Goal: Task Accomplishment & Management: Use online tool/utility

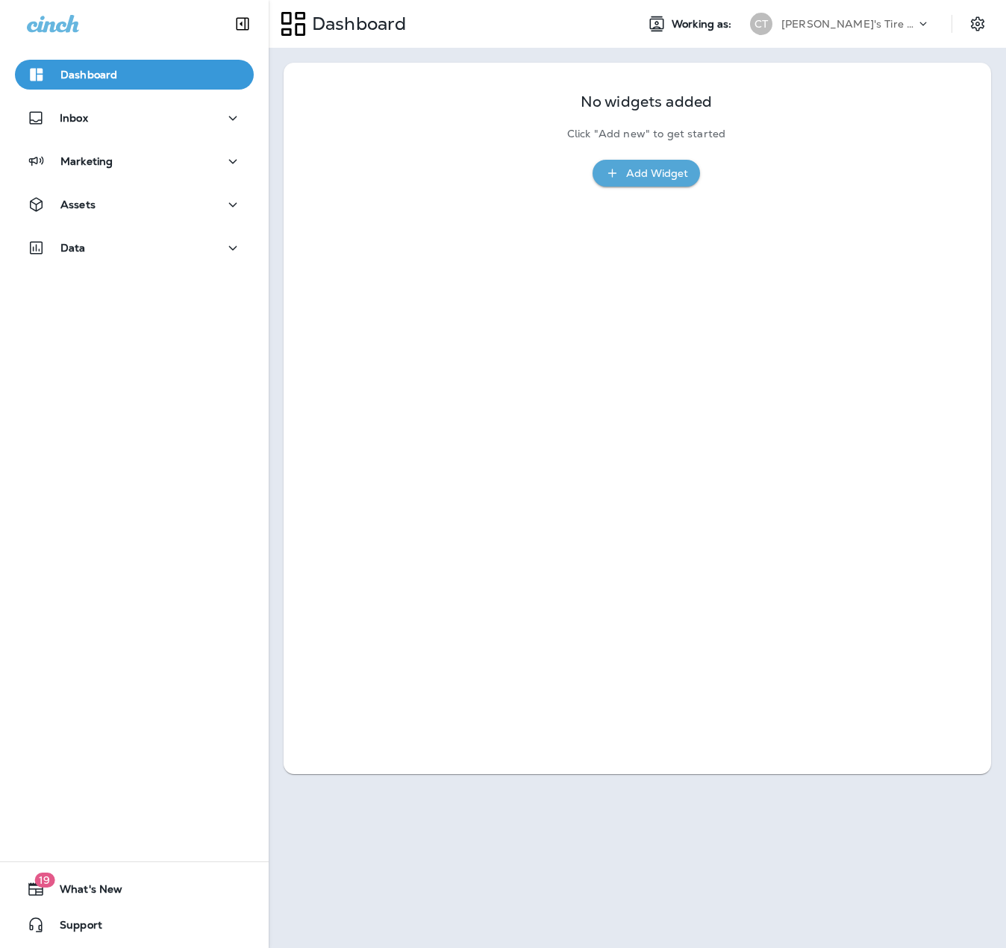
click at [2, 604] on div "Dashboard Inbox Marketing Assets Data 19 What's New Support" at bounding box center [134, 474] width 269 height 948
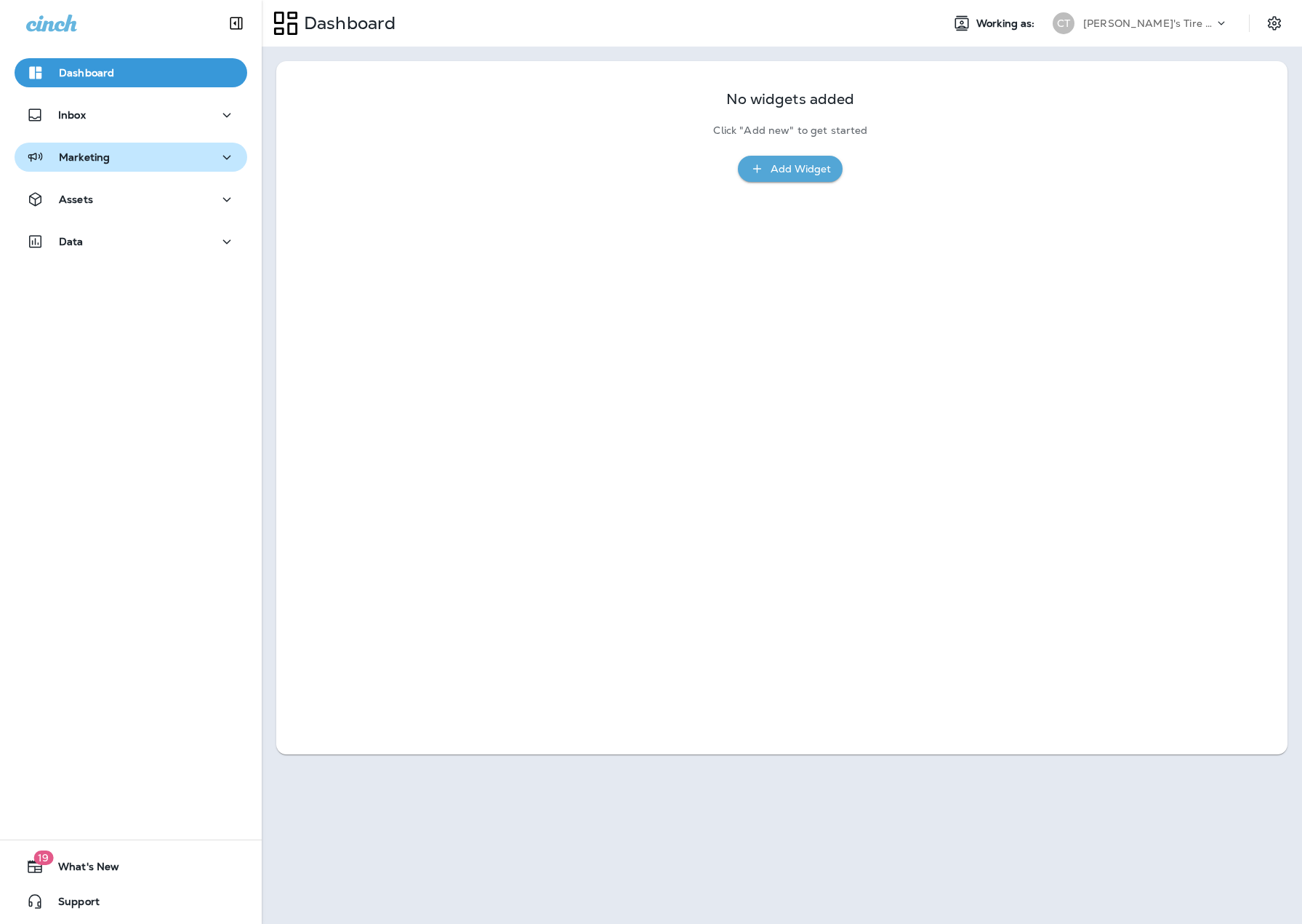
click at [220, 160] on icon "button" at bounding box center [227, 157] width 18 height 19
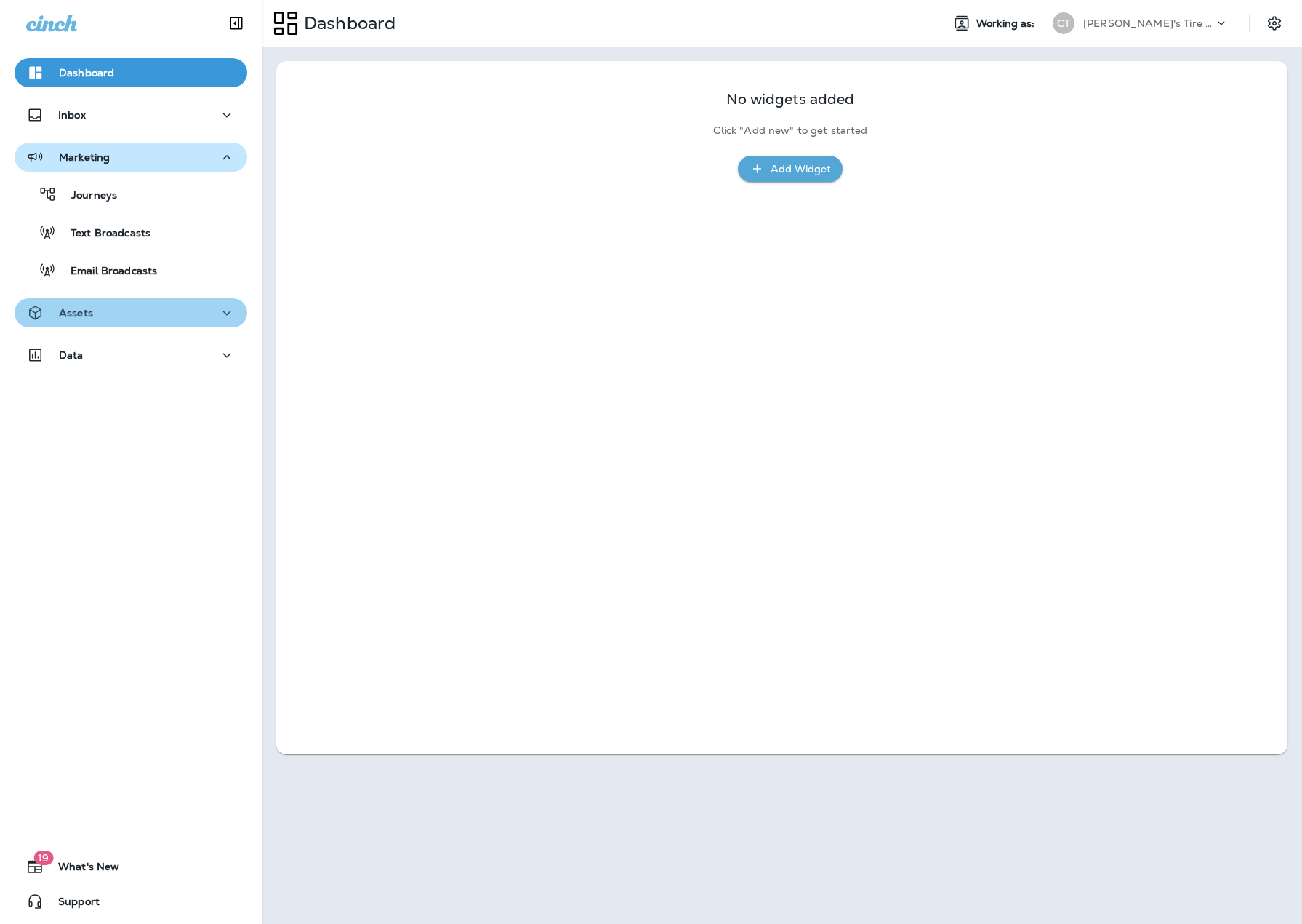
click at [218, 306] on icon "button" at bounding box center [227, 313] width 18 height 19
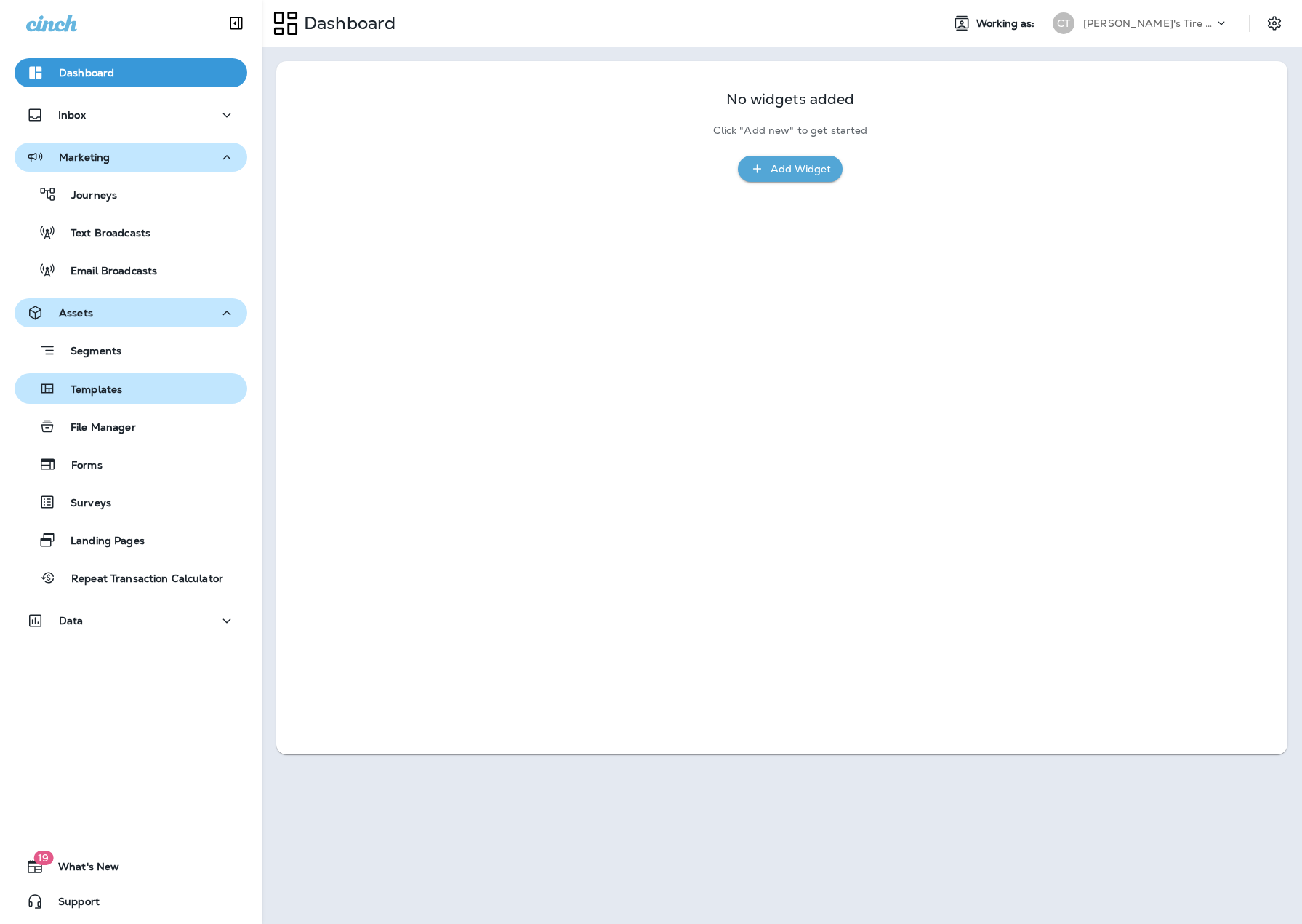
click at [122, 393] on div "Templates" at bounding box center [131, 388] width 221 height 21
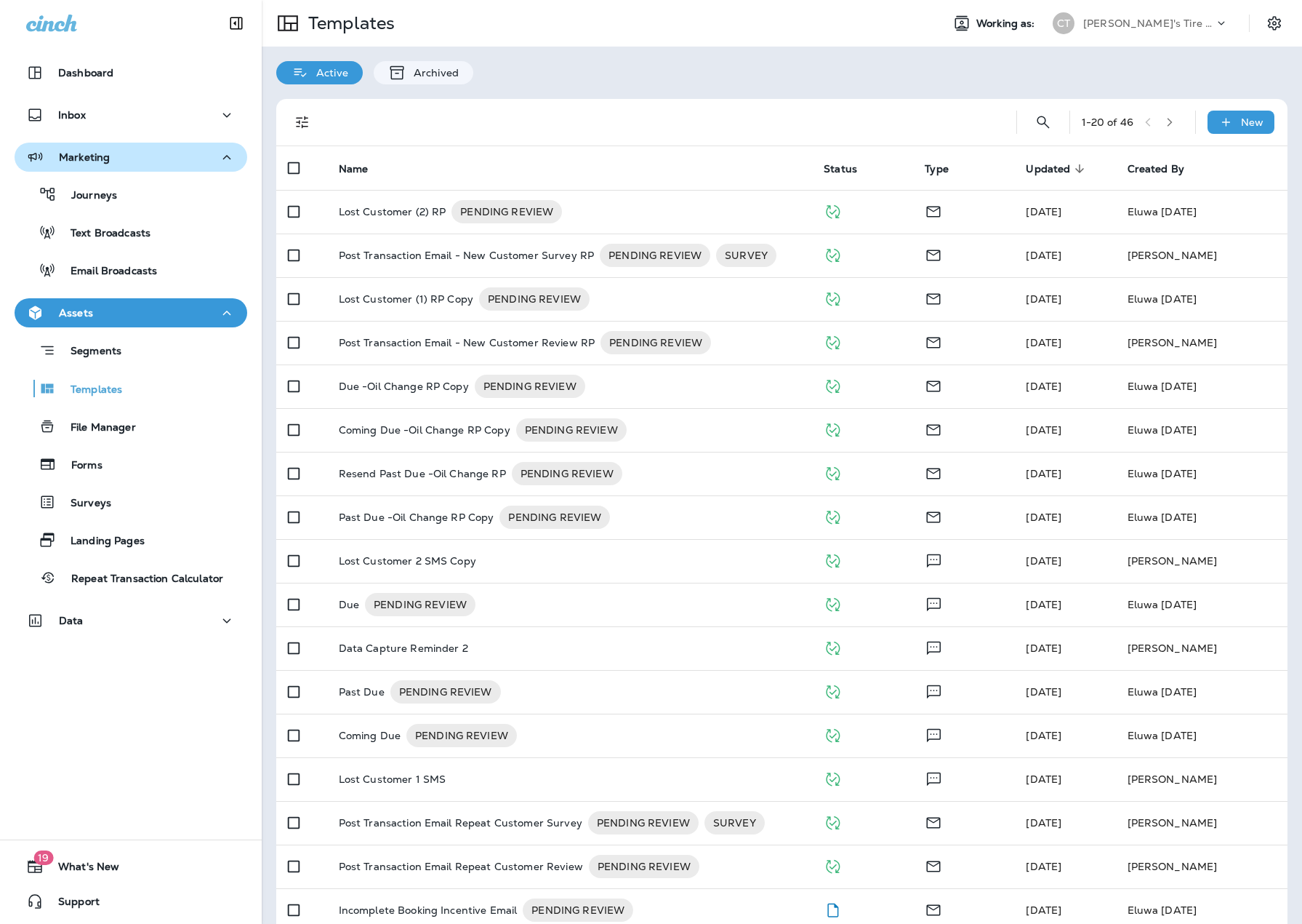
click at [336, 166] on th "Name" at bounding box center [570, 168] width 485 height 44
click at [354, 170] on span "Name" at bounding box center [354, 169] width 30 height 13
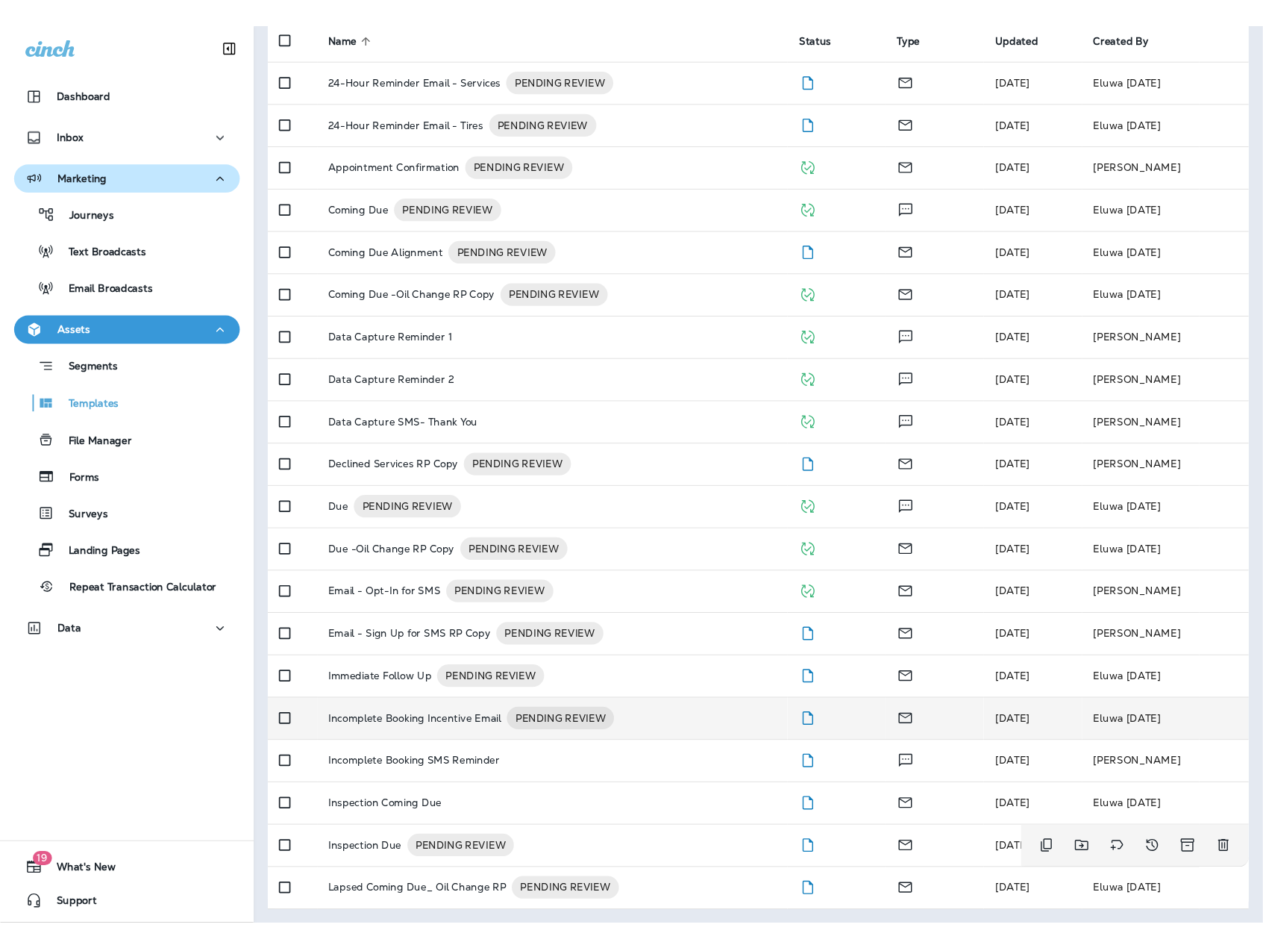
scroll to position [158, 0]
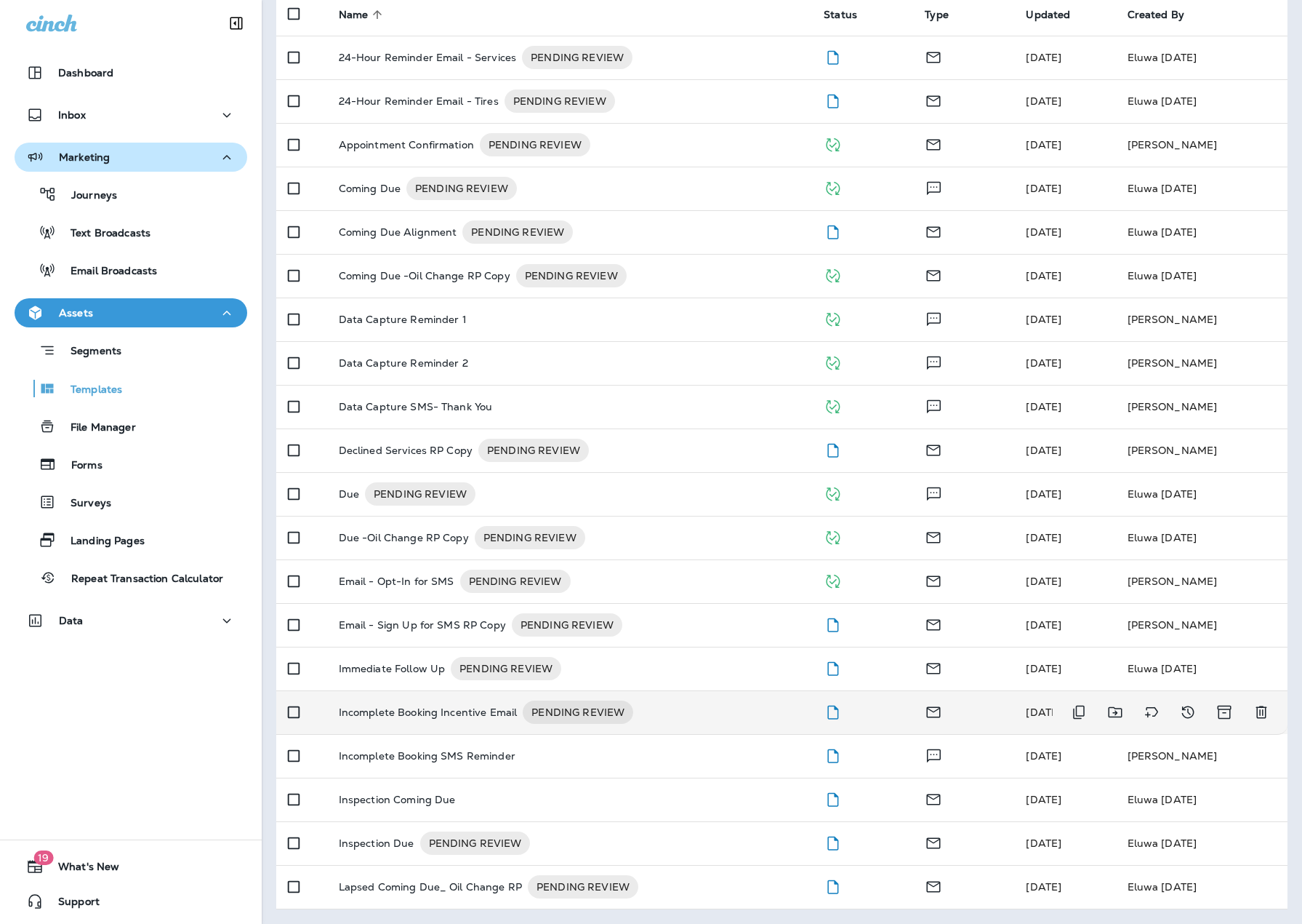
click at [469, 720] on p "Incomplete Booking Incentive Email" at bounding box center [429, 712] width 179 height 23
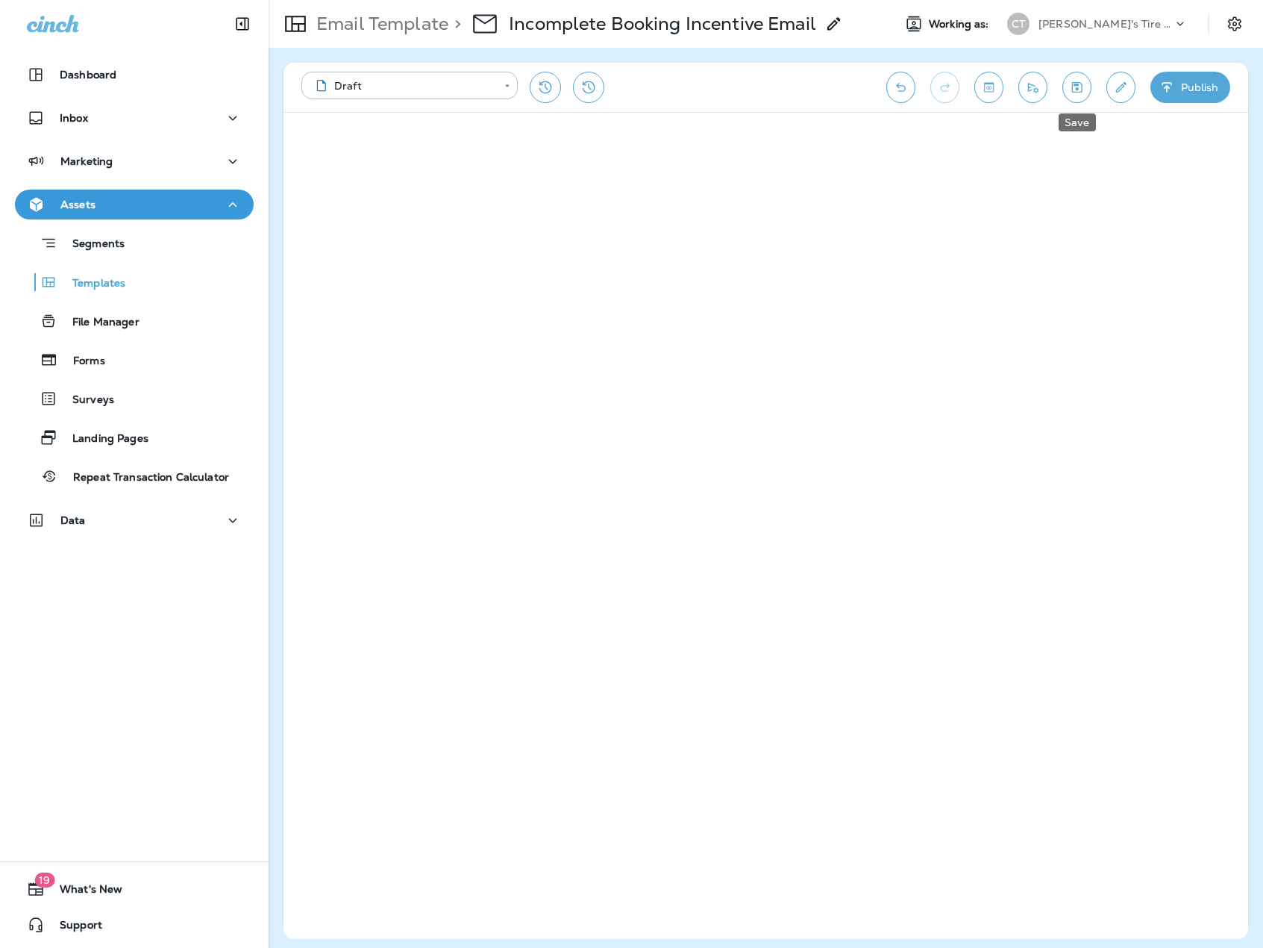
click at [1081, 93] on icon "Save" at bounding box center [1077, 87] width 10 height 10
click at [124, 289] on p "Templates" at bounding box center [91, 284] width 68 height 14
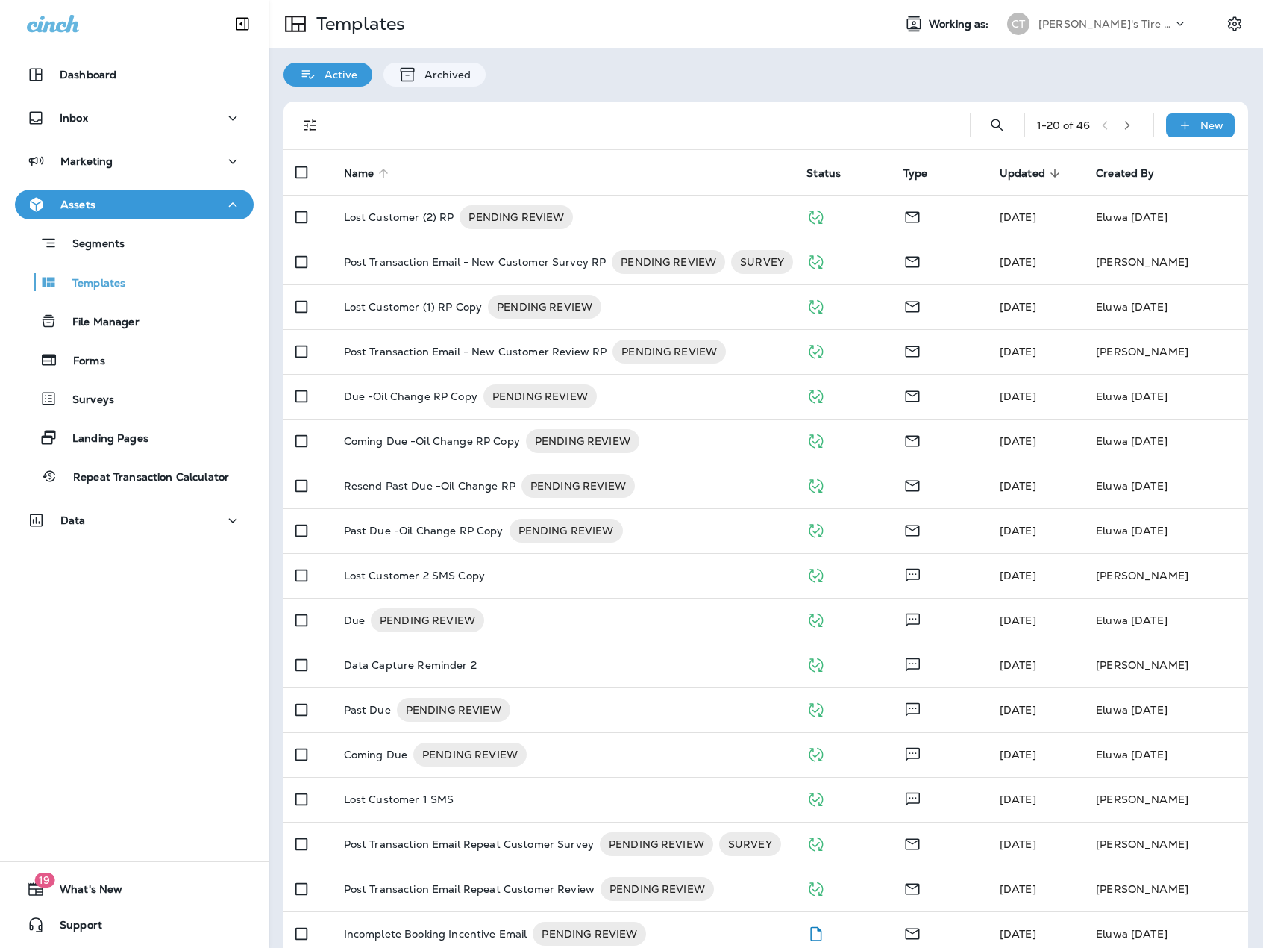
click at [369, 170] on span "Name" at bounding box center [359, 173] width 31 height 13
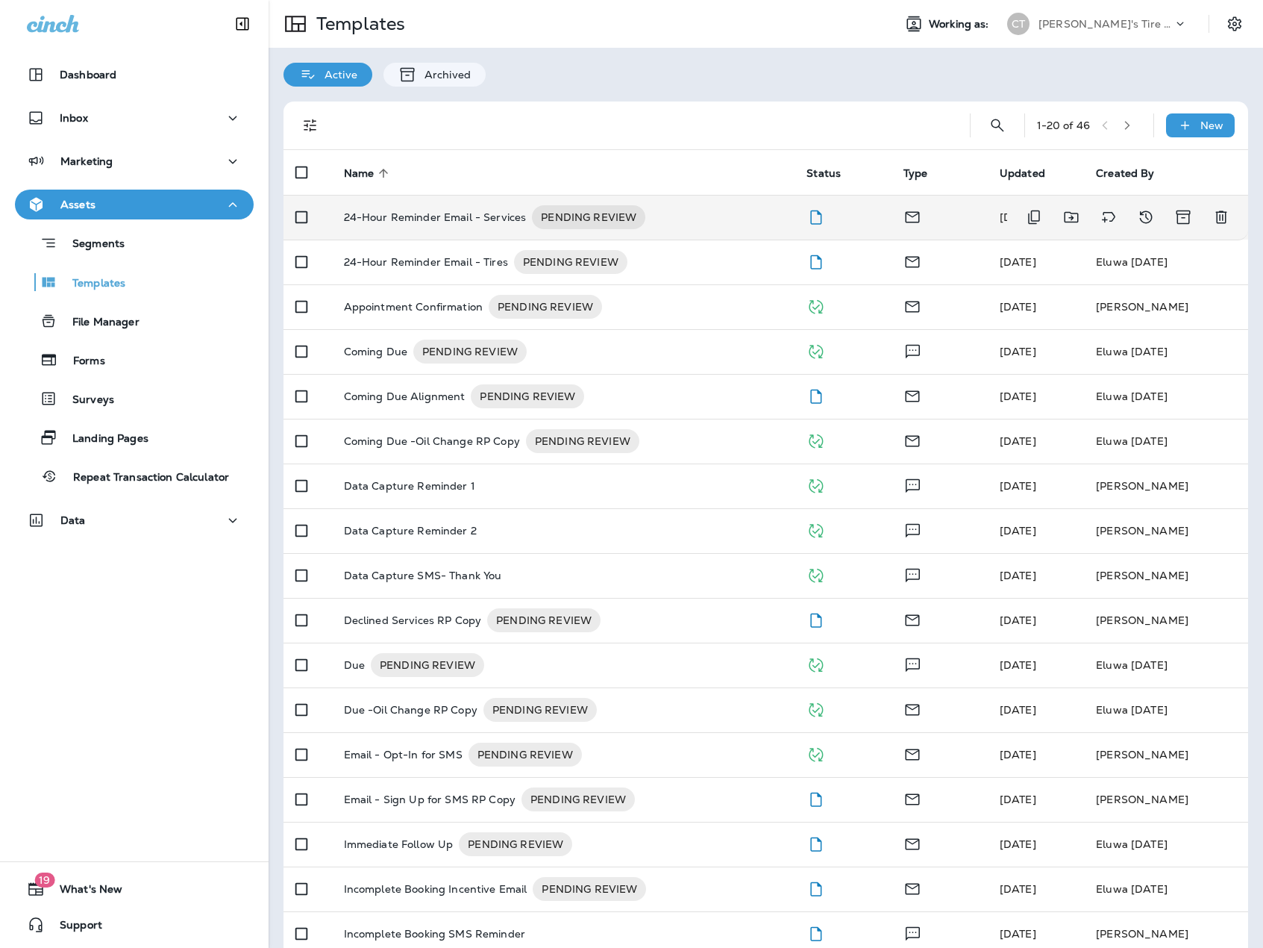
click at [421, 217] on p "24-Hour Reminder Email - Services" at bounding box center [435, 217] width 183 height 24
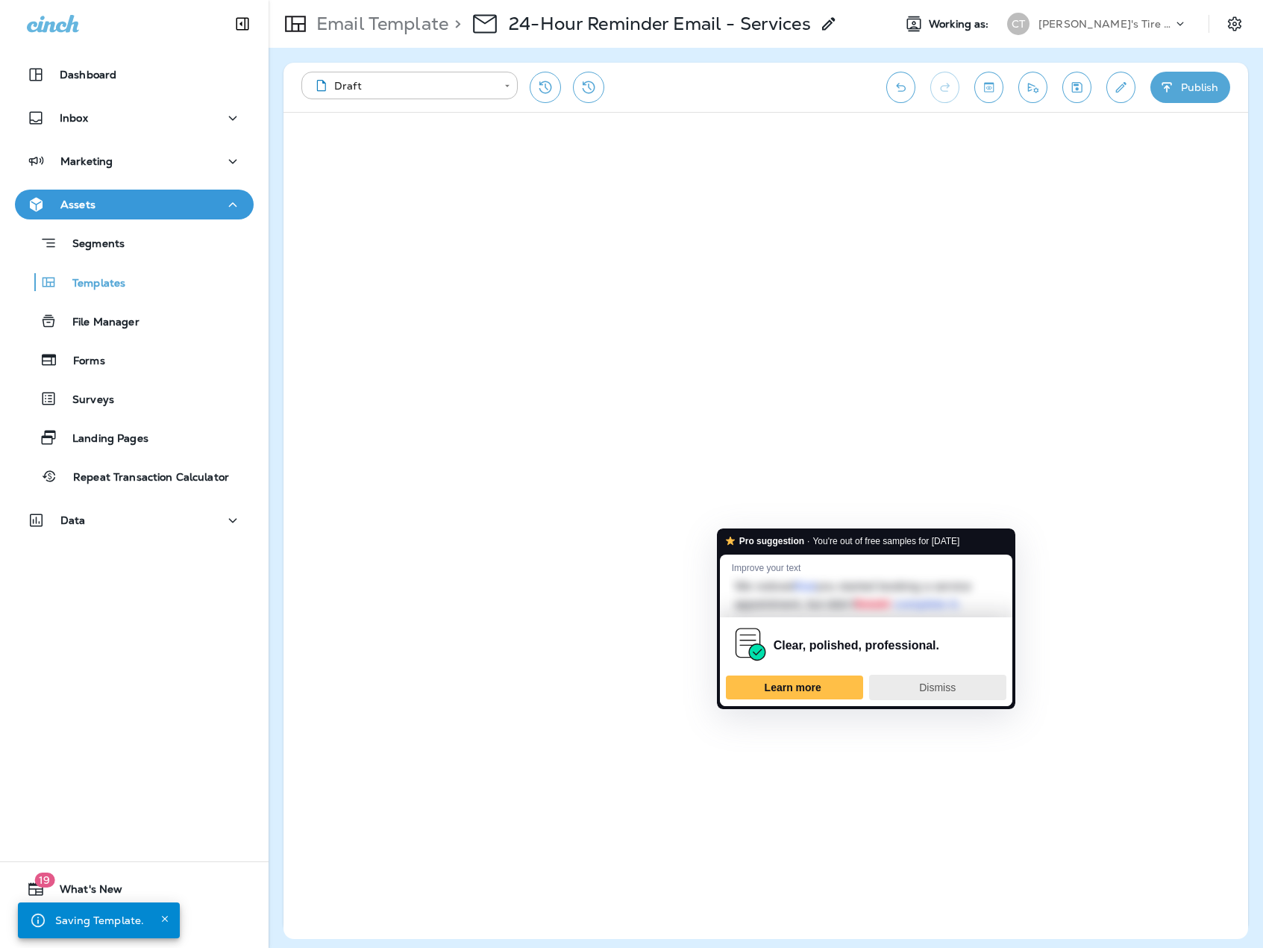
click at [936, 681] on span "Dismiss" at bounding box center [937, 687] width 37 height 12
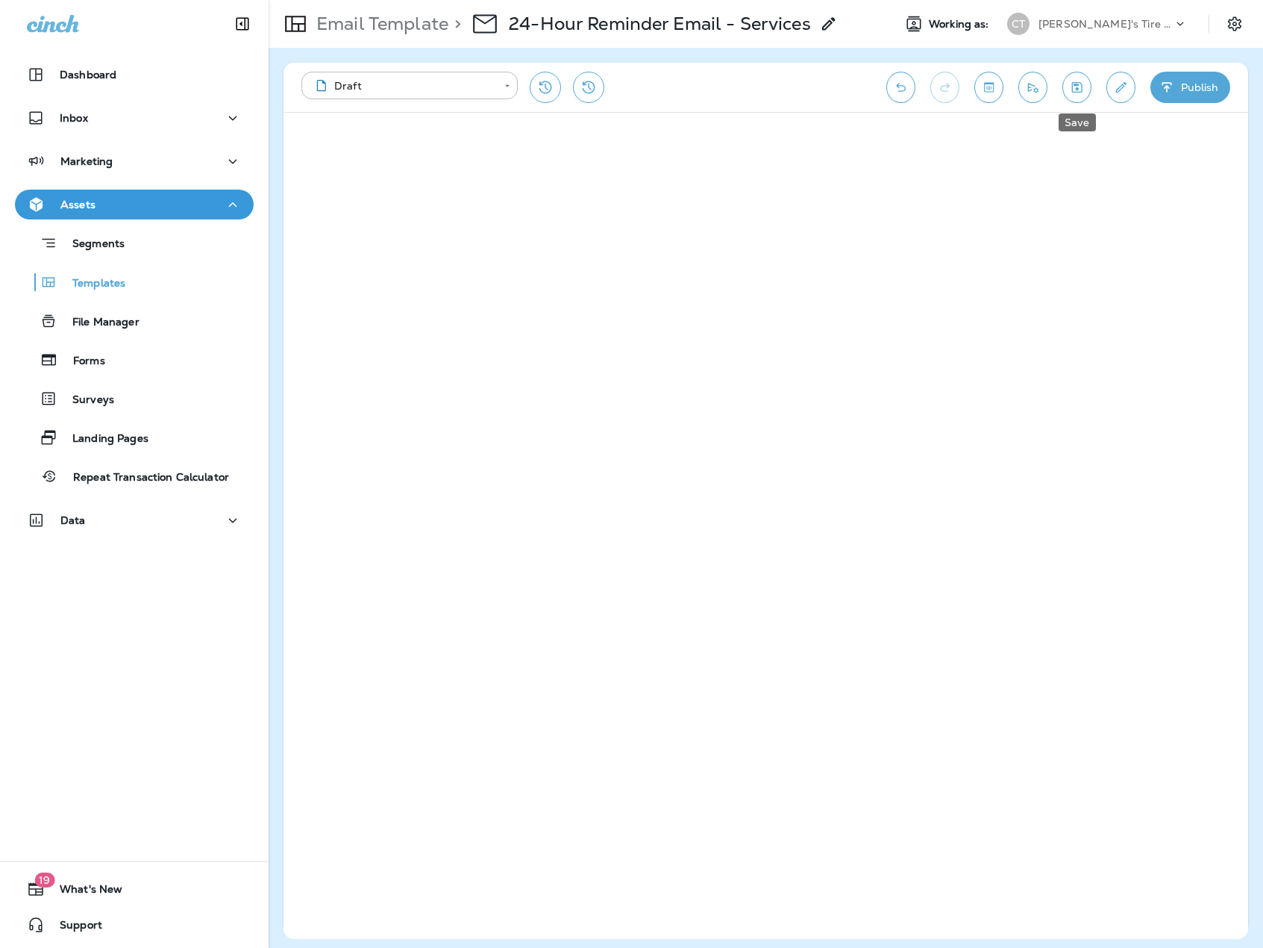
click at [1075, 86] on icon "Save" at bounding box center [1077, 87] width 10 height 10
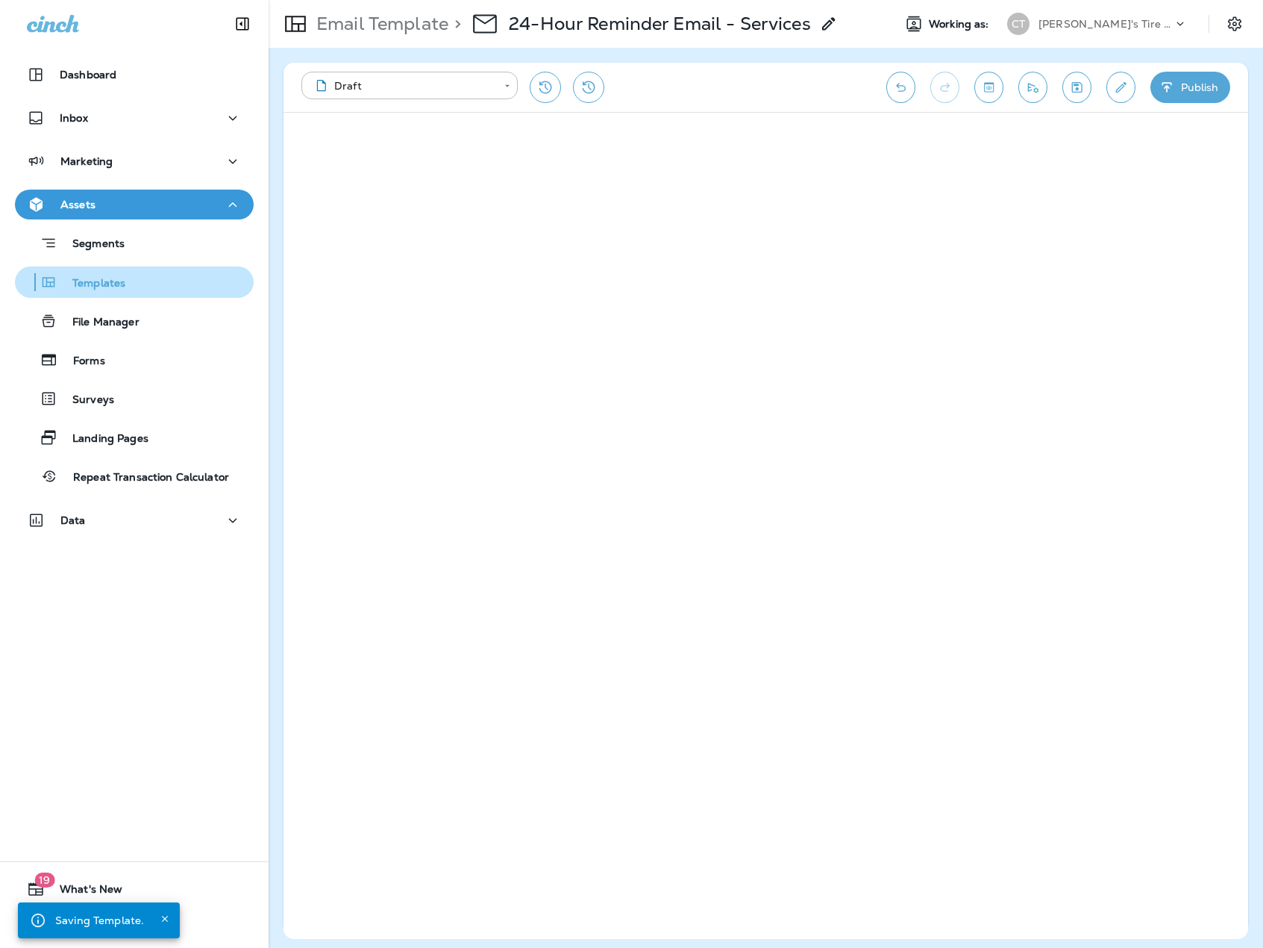
click at [111, 289] on p "Templates" at bounding box center [91, 284] width 68 height 14
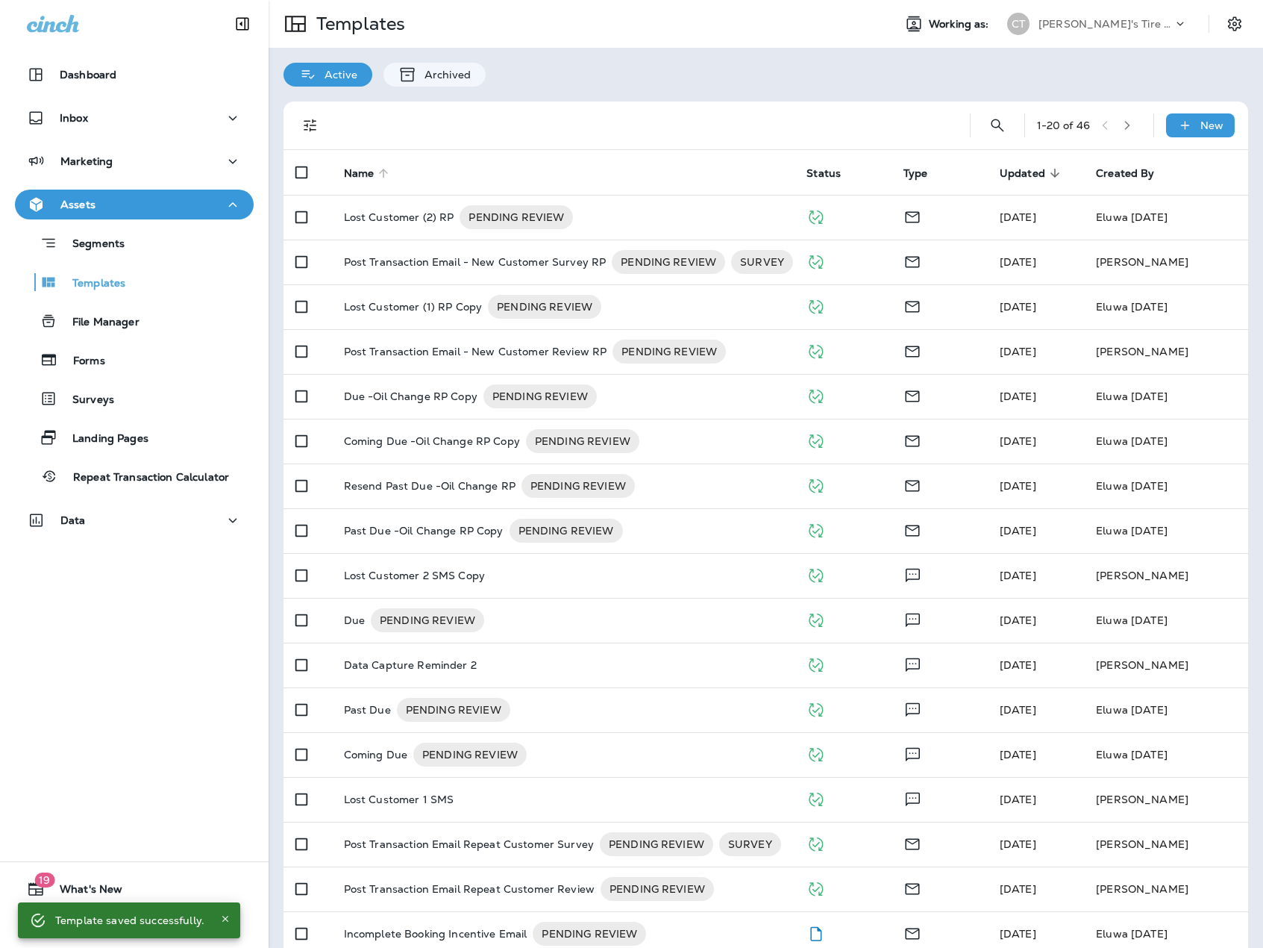
click at [347, 172] on span "Name" at bounding box center [359, 173] width 31 height 13
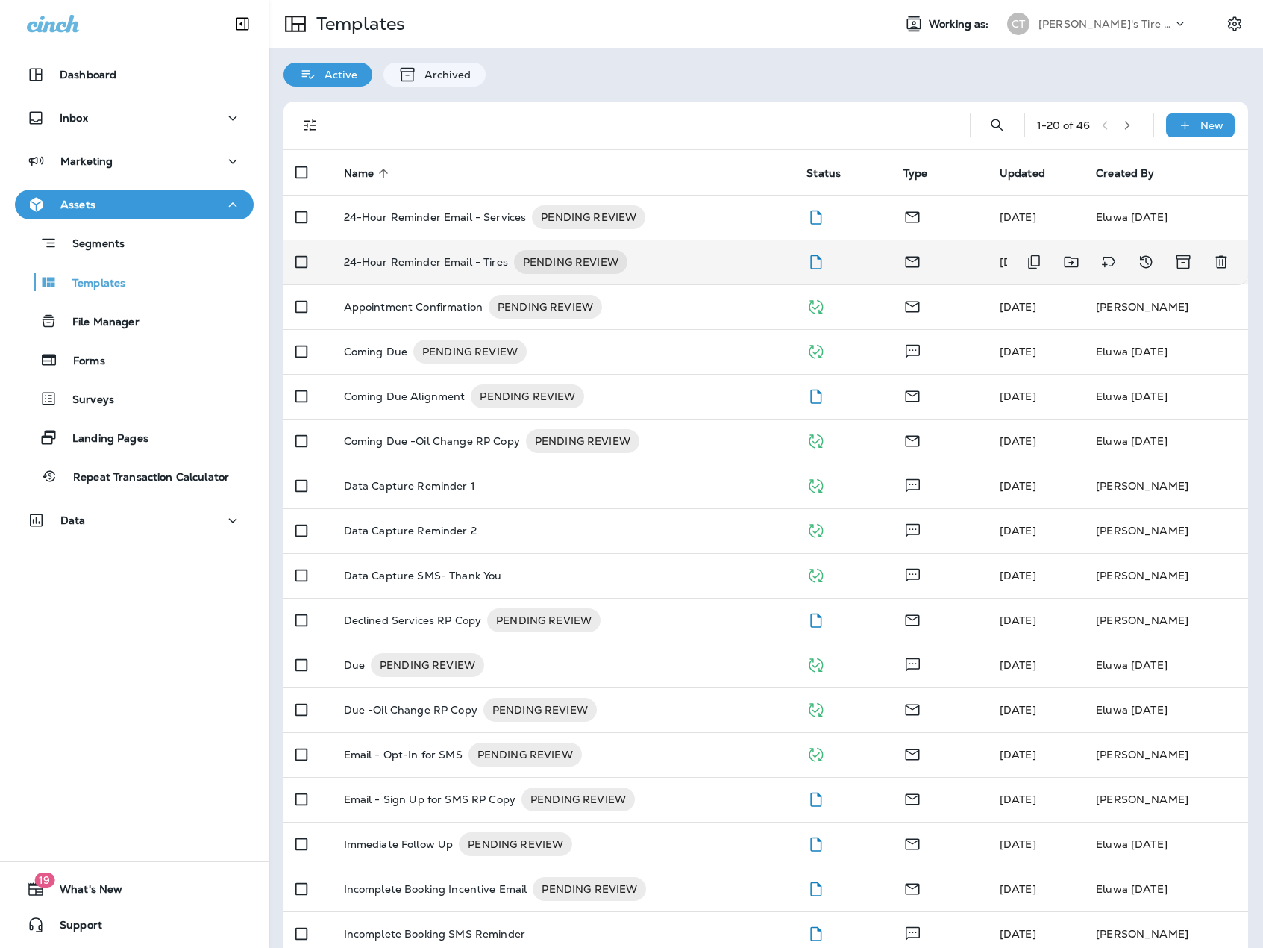
click at [433, 255] on p "24-Hour Reminder Email - Tires" at bounding box center [426, 262] width 164 height 24
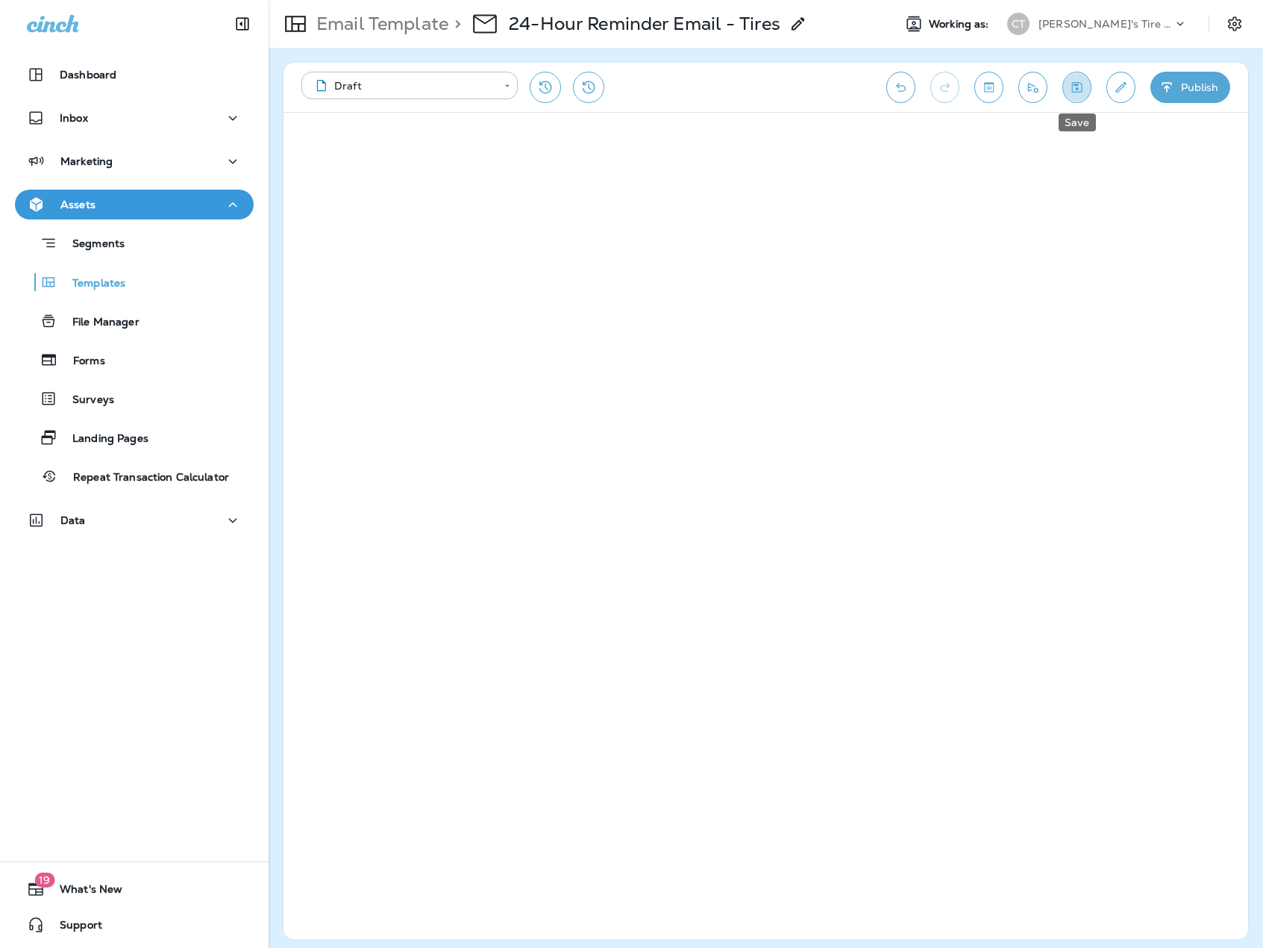
click at [1070, 77] on button "Save" at bounding box center [1076, 87] width 29 height 31
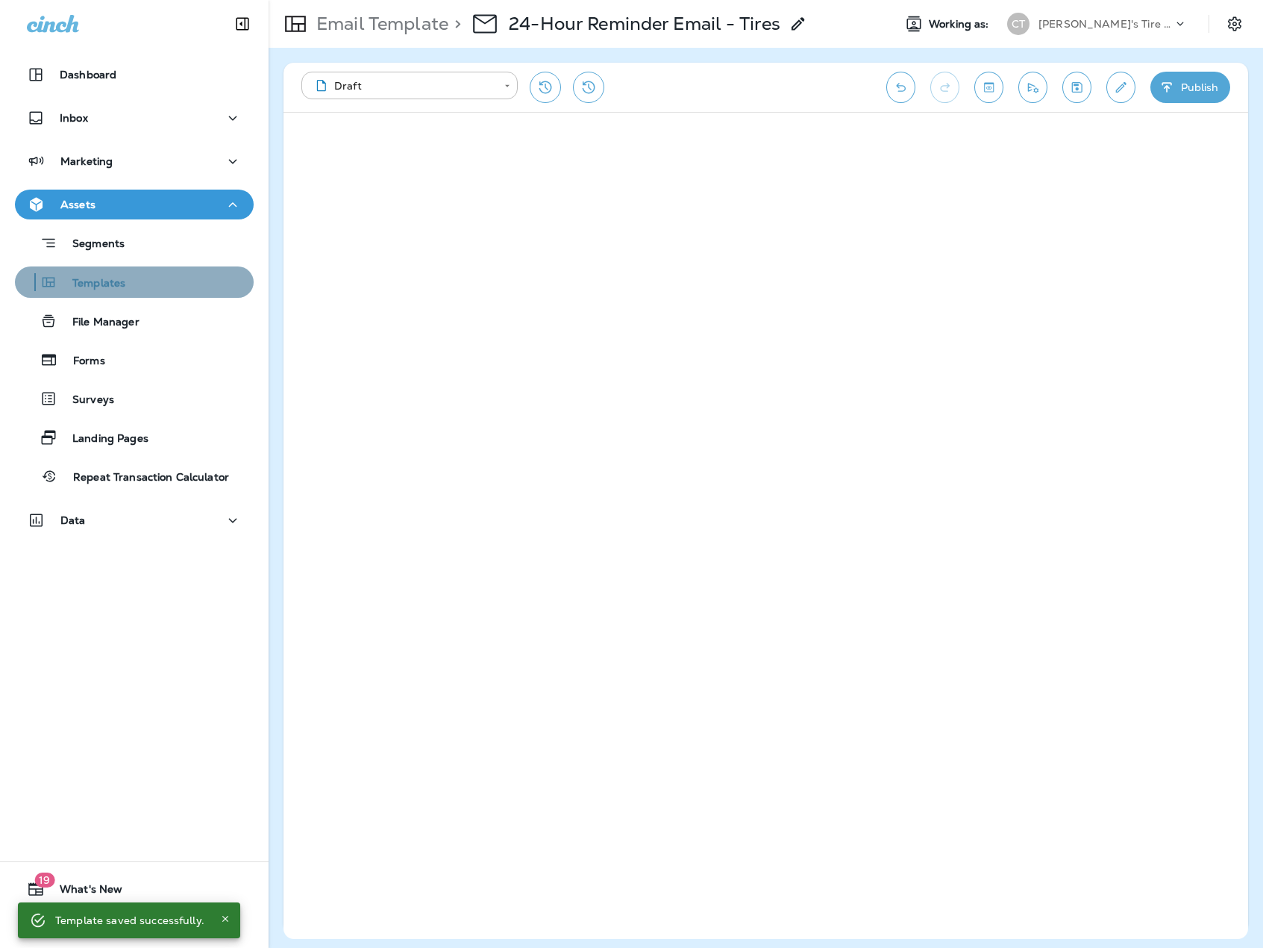
click at [184, 277] on div "Templates" at bounding box center [134, 282] width 227 height 22
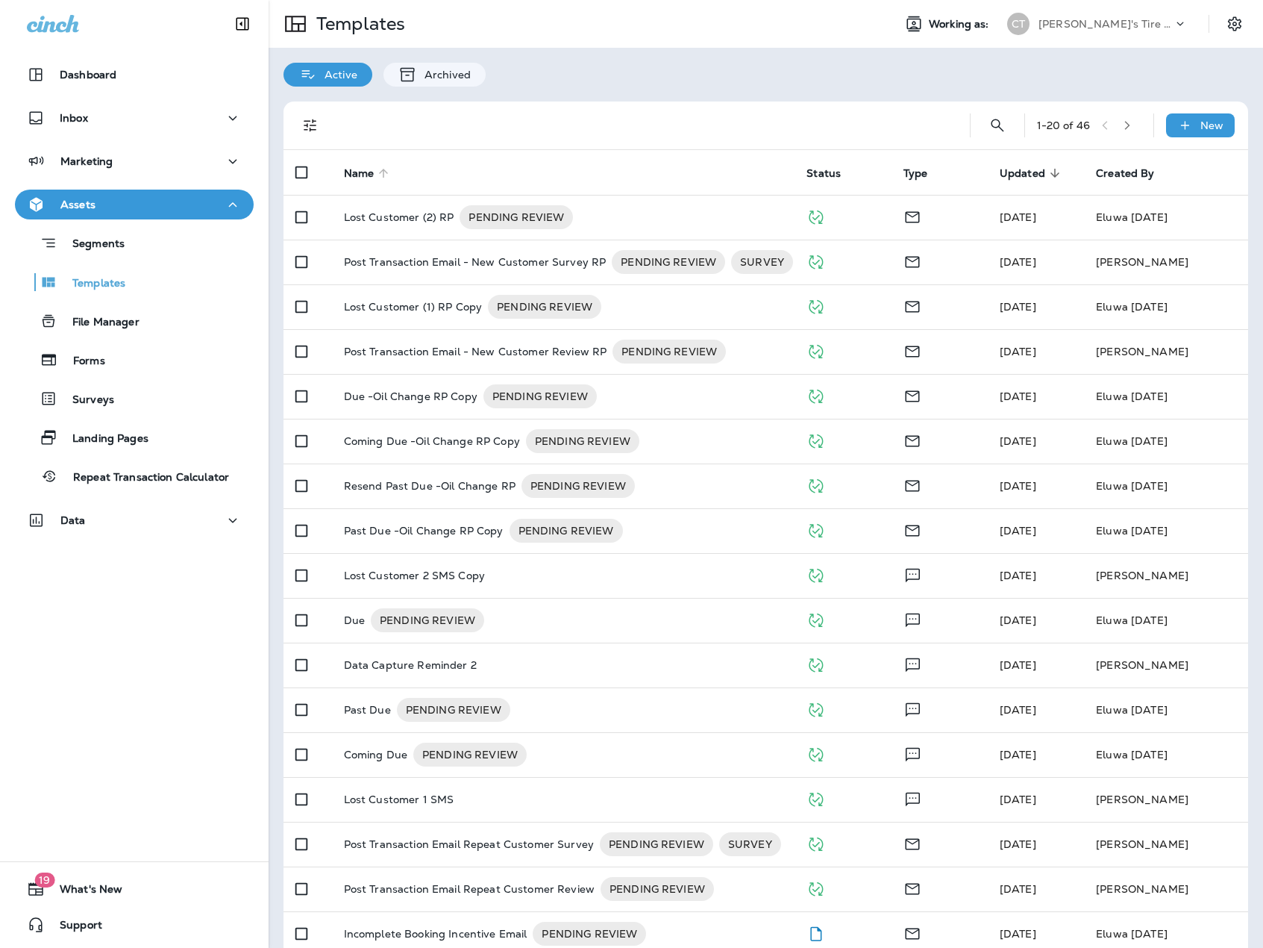
click at [359, 170] on span "Name" at bounding box center [359, 173] width 31 height 13
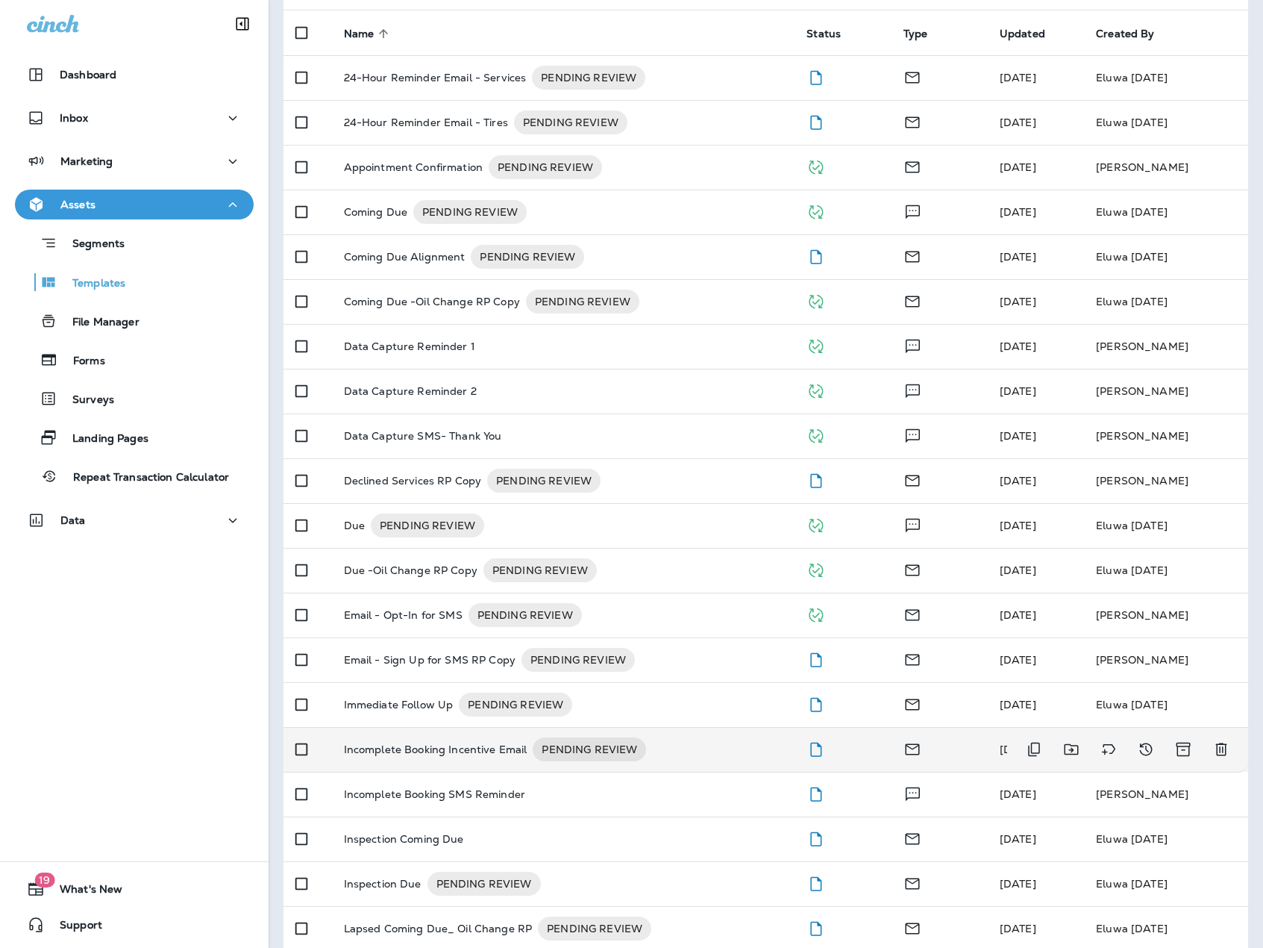
scroll to position [149, 0]
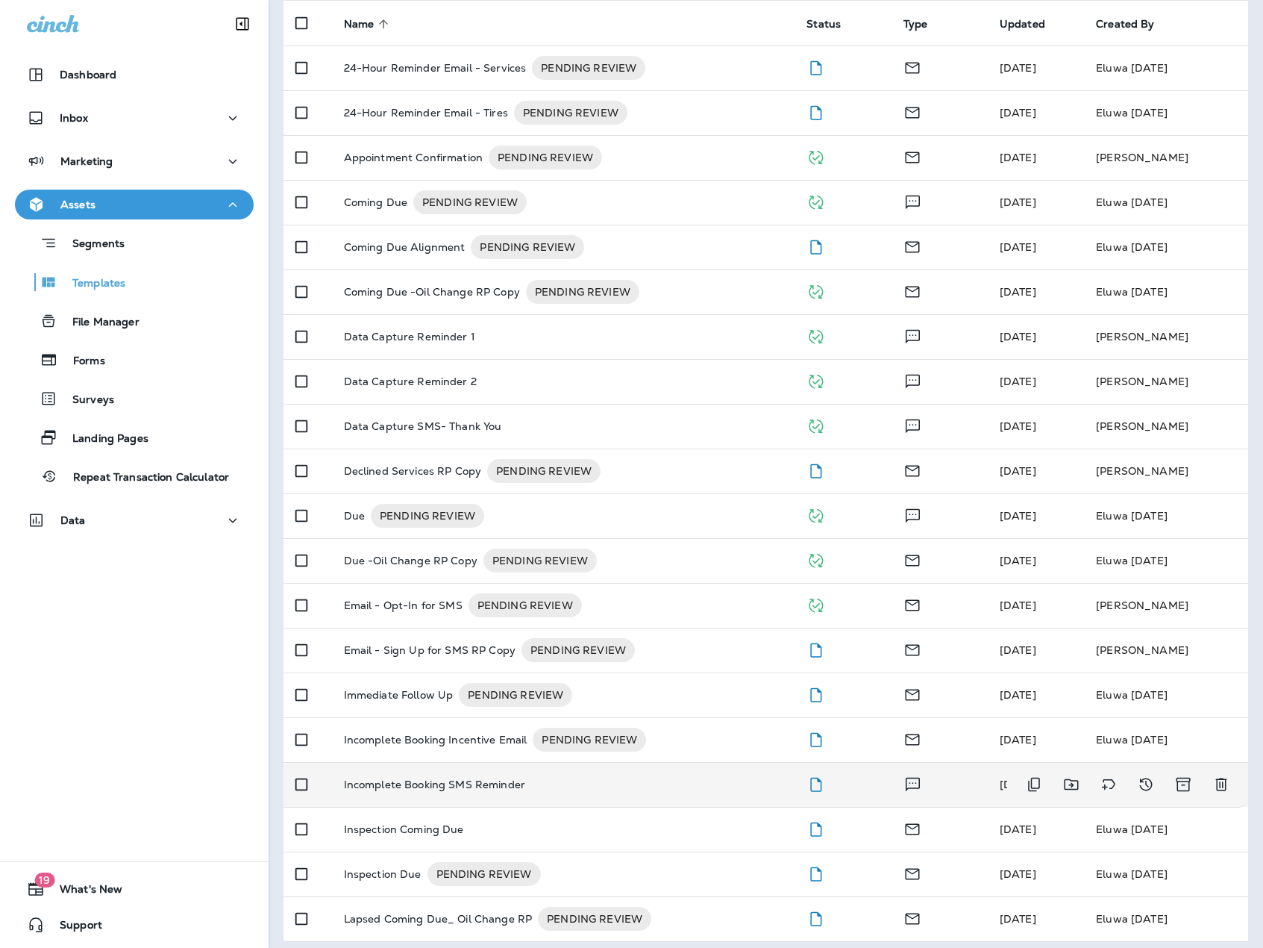
click at [501, 788] on p "Incomplete Booking SMS Reminder" at bounding box center [434, 784] width 181 height 12
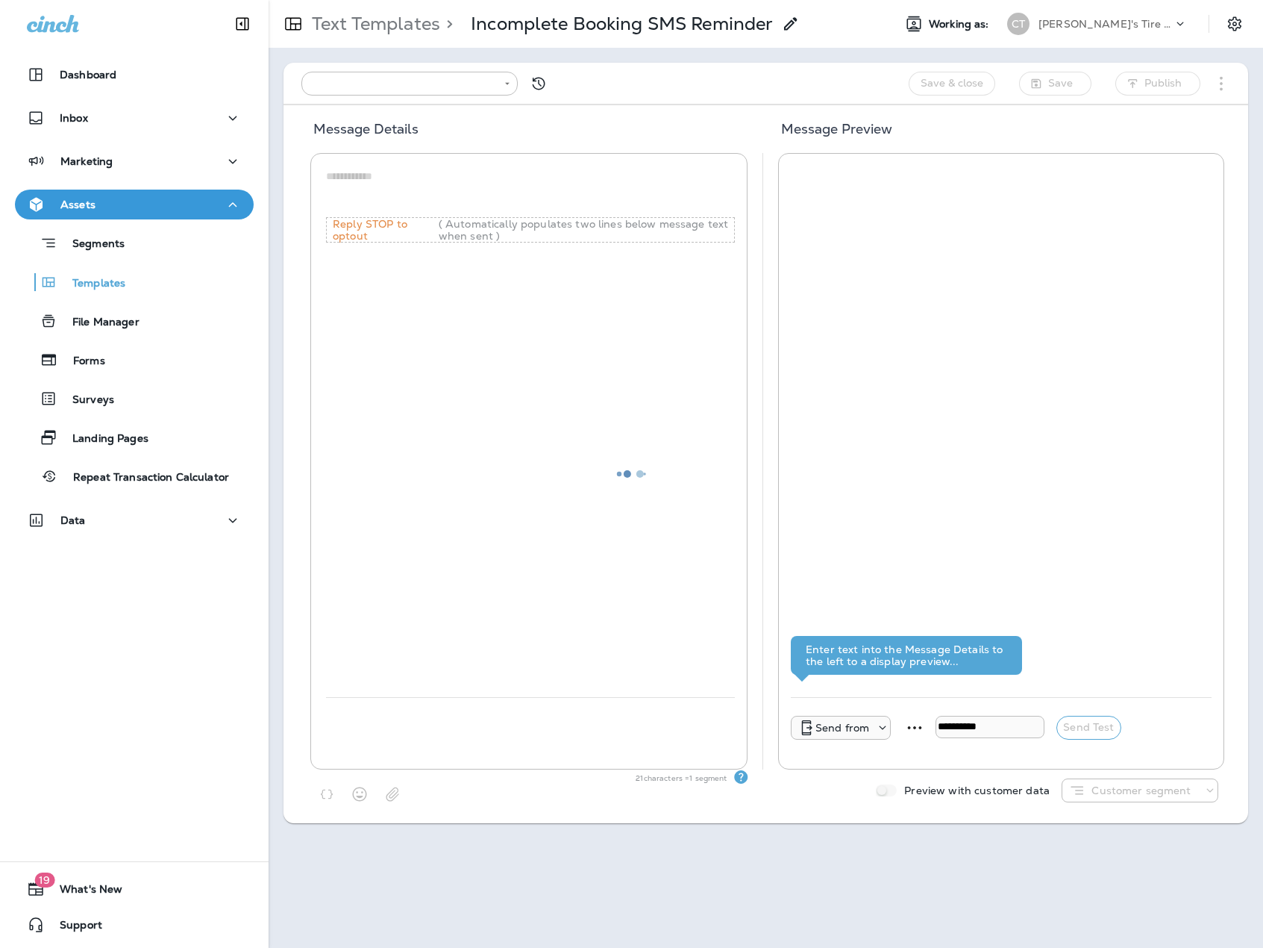
type input "**********"
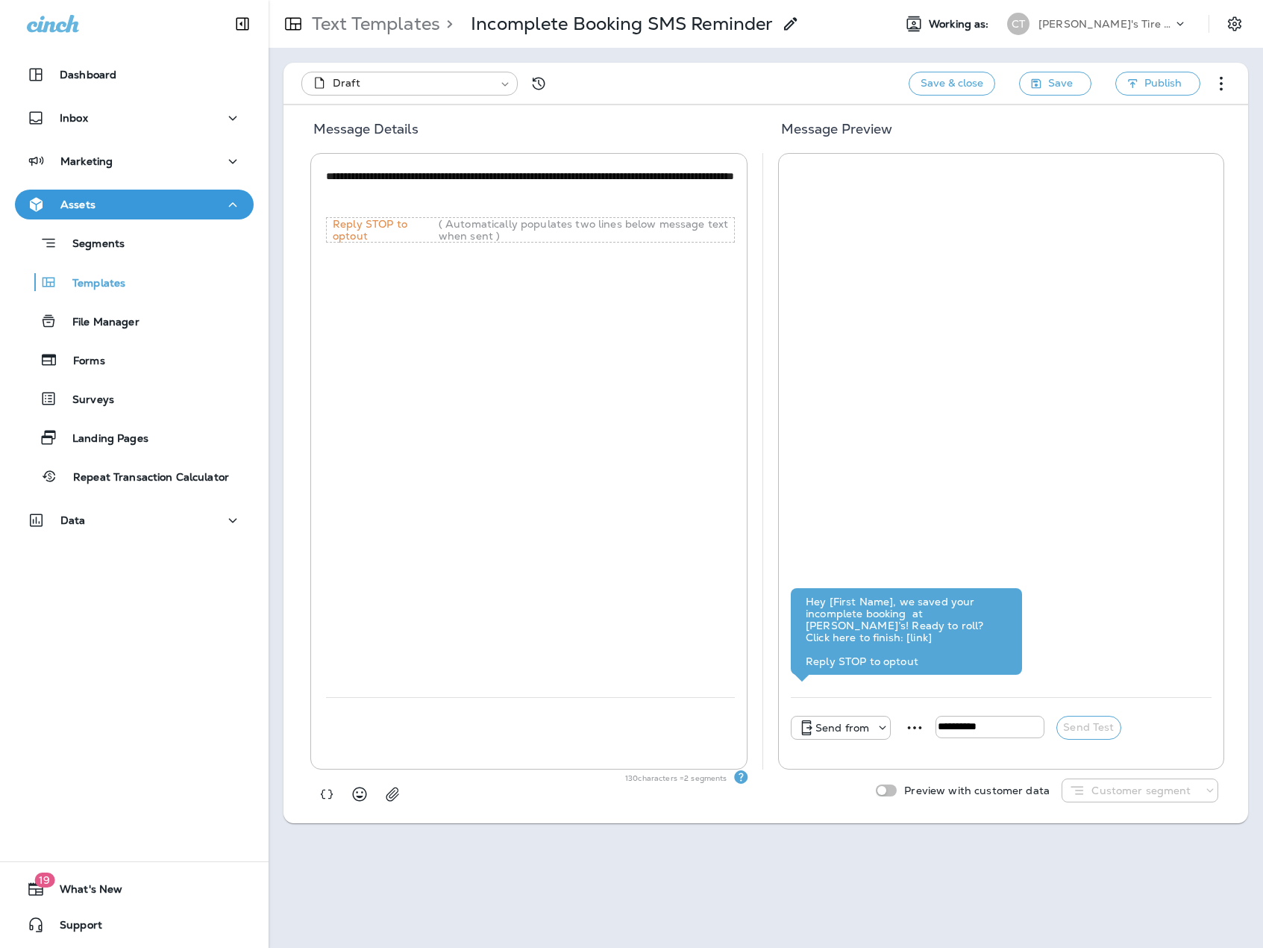
click at [594, 178] on textarea "**********" at bounding box center [530, 191] width 409 height 45
click at [647, 177] on textarea "**********" at bounding box center [530, 191] width 409 height 45
type textarea "**********"
click at [733, 874] on div "**********" at bounding box center [766, 474] width 995 height 948
click at [1039, 96] on div "**********" at bounding box center [766, 84] width 965 height 42
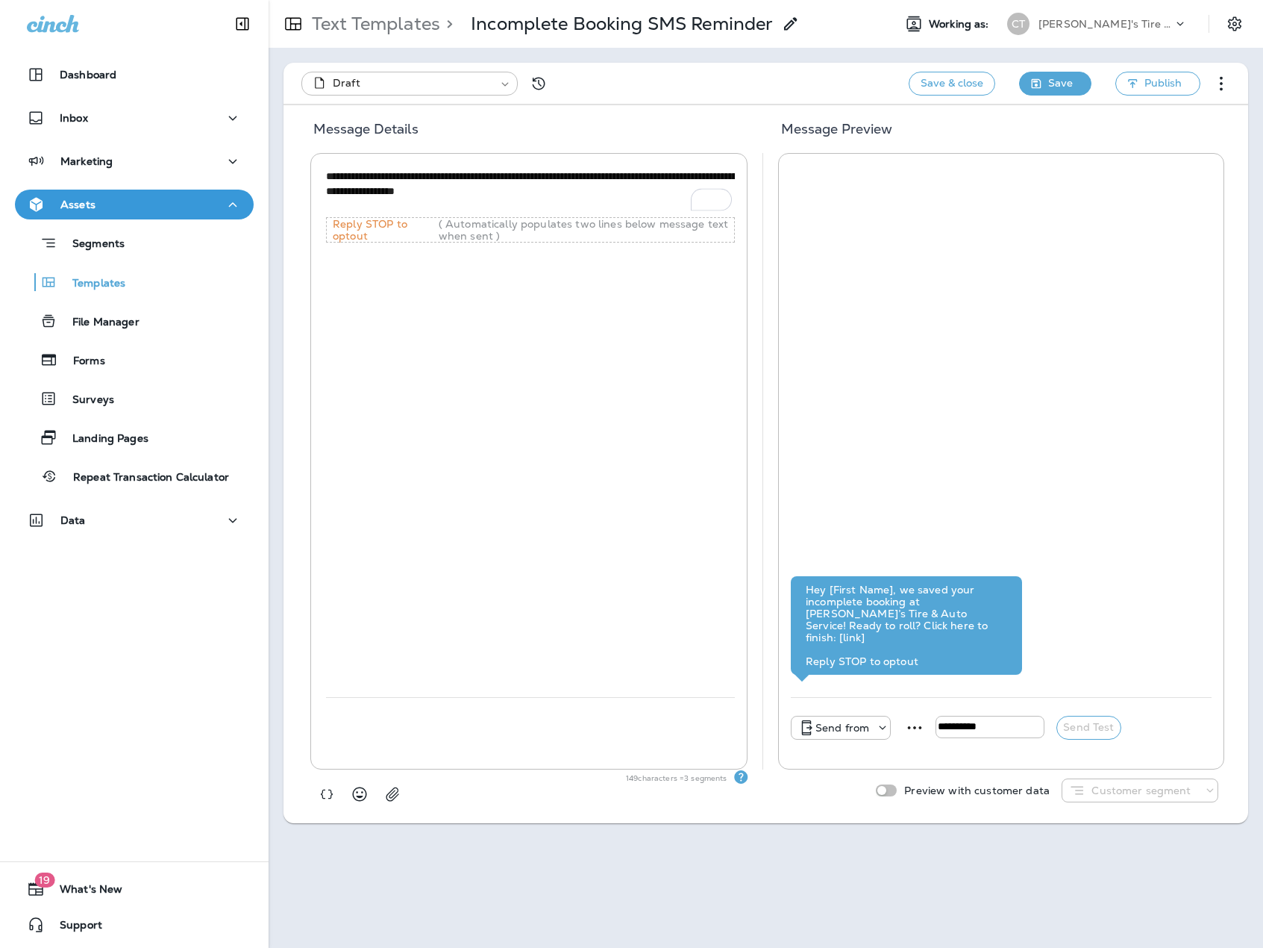
click at [1045, 87] on button "Save" at bounding box center [1055, 84] width 72 height 24
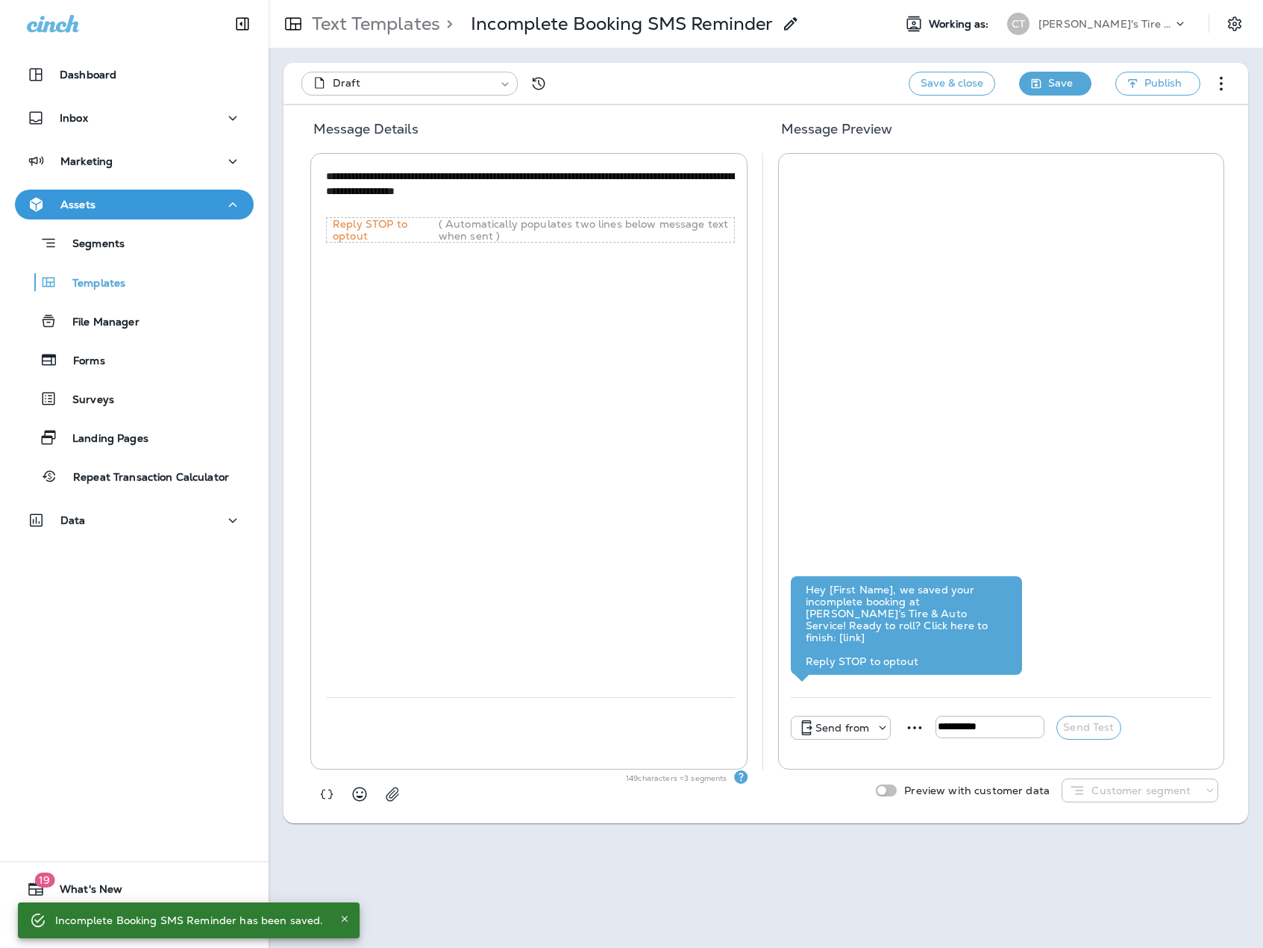
click at [1053, 81] on span "Save" at bounding box center [1060, 83] width 25 height 19
type input "**********"
click at [108, 278] on p "Templates" at bounding box center [91, 284] width 68 height 14
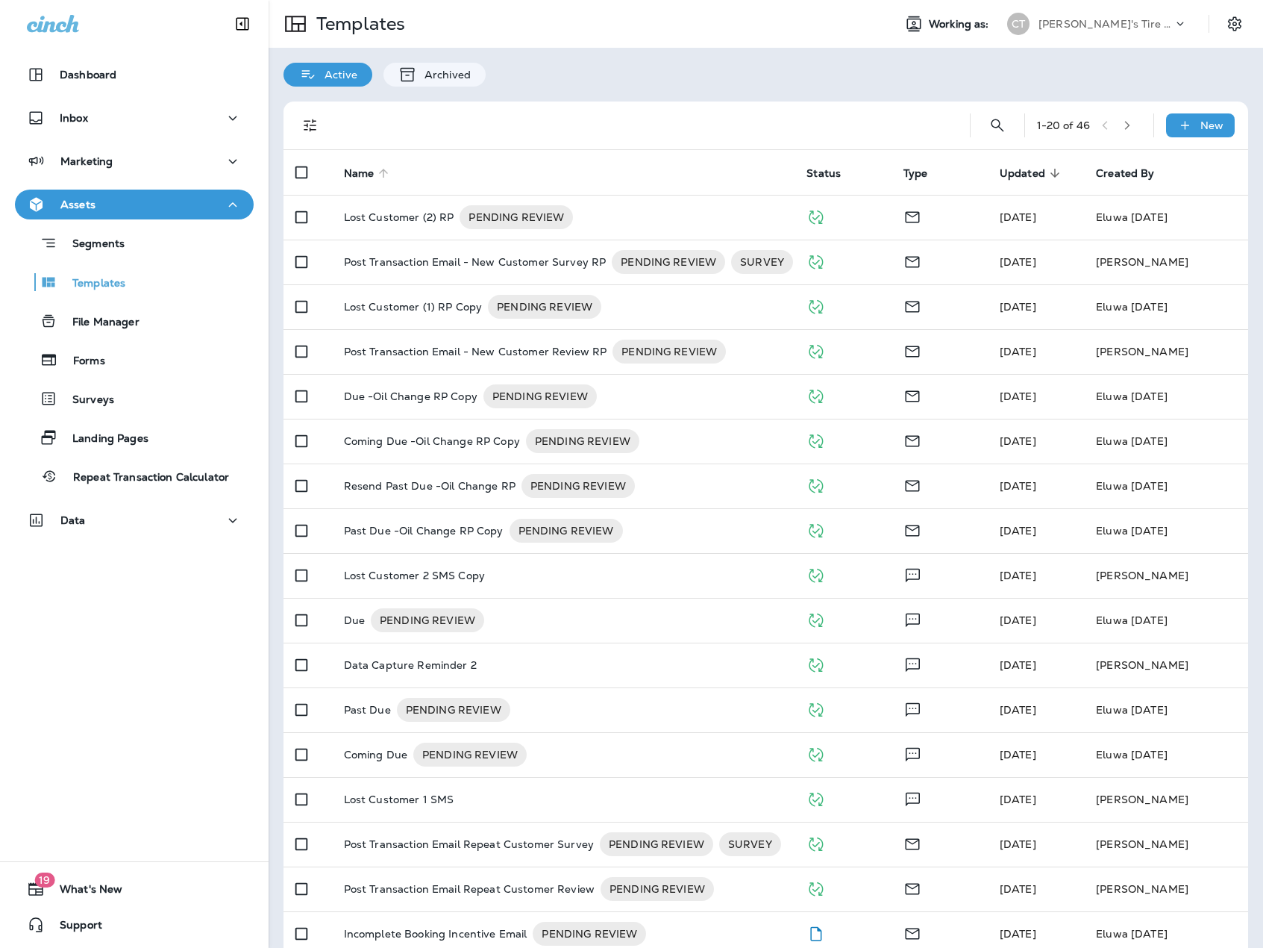
click at [370, 176] on span "Name" at bounding box center [359, 173] width 31 height 13
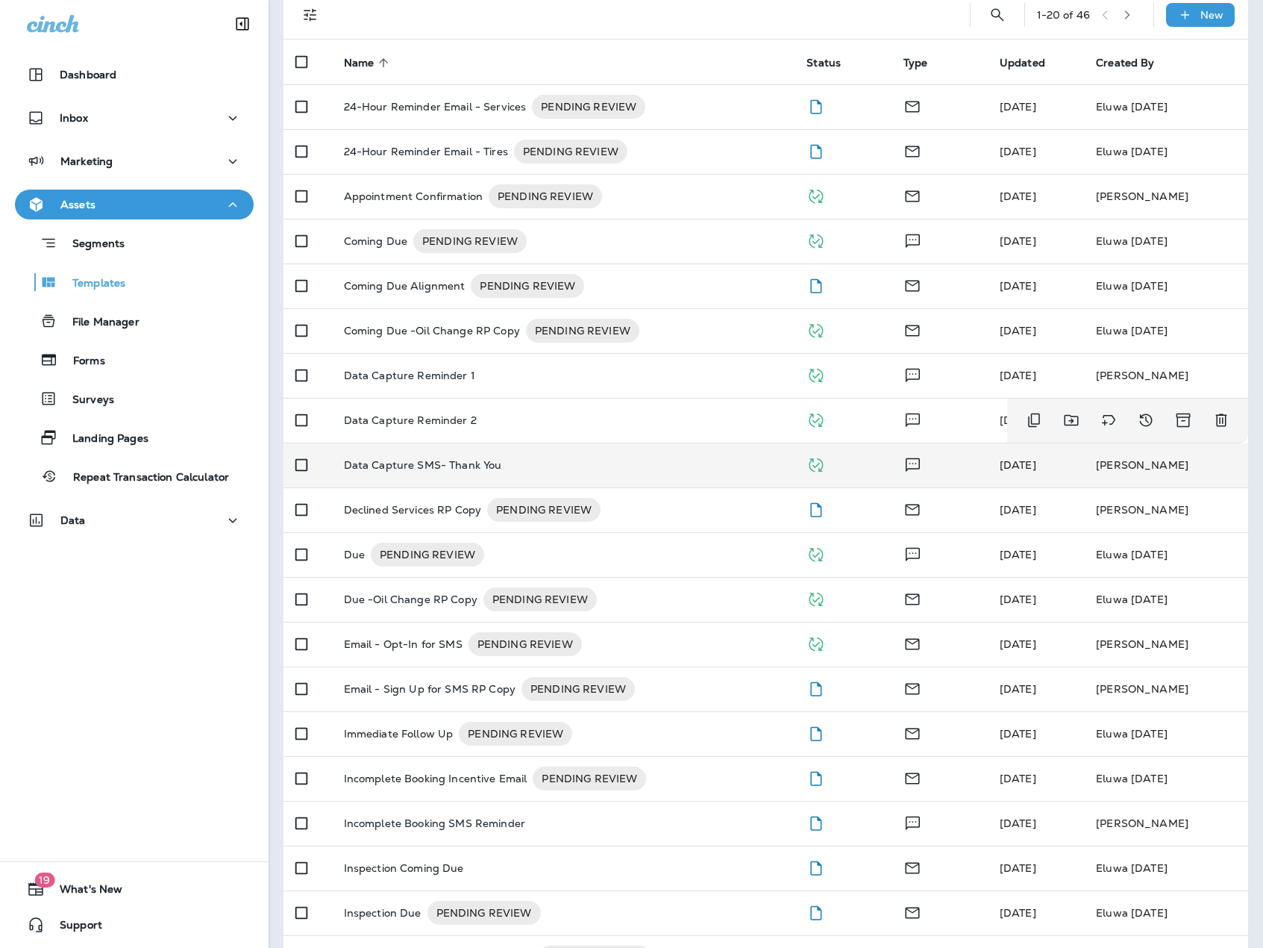
scroll to position [158, 0]
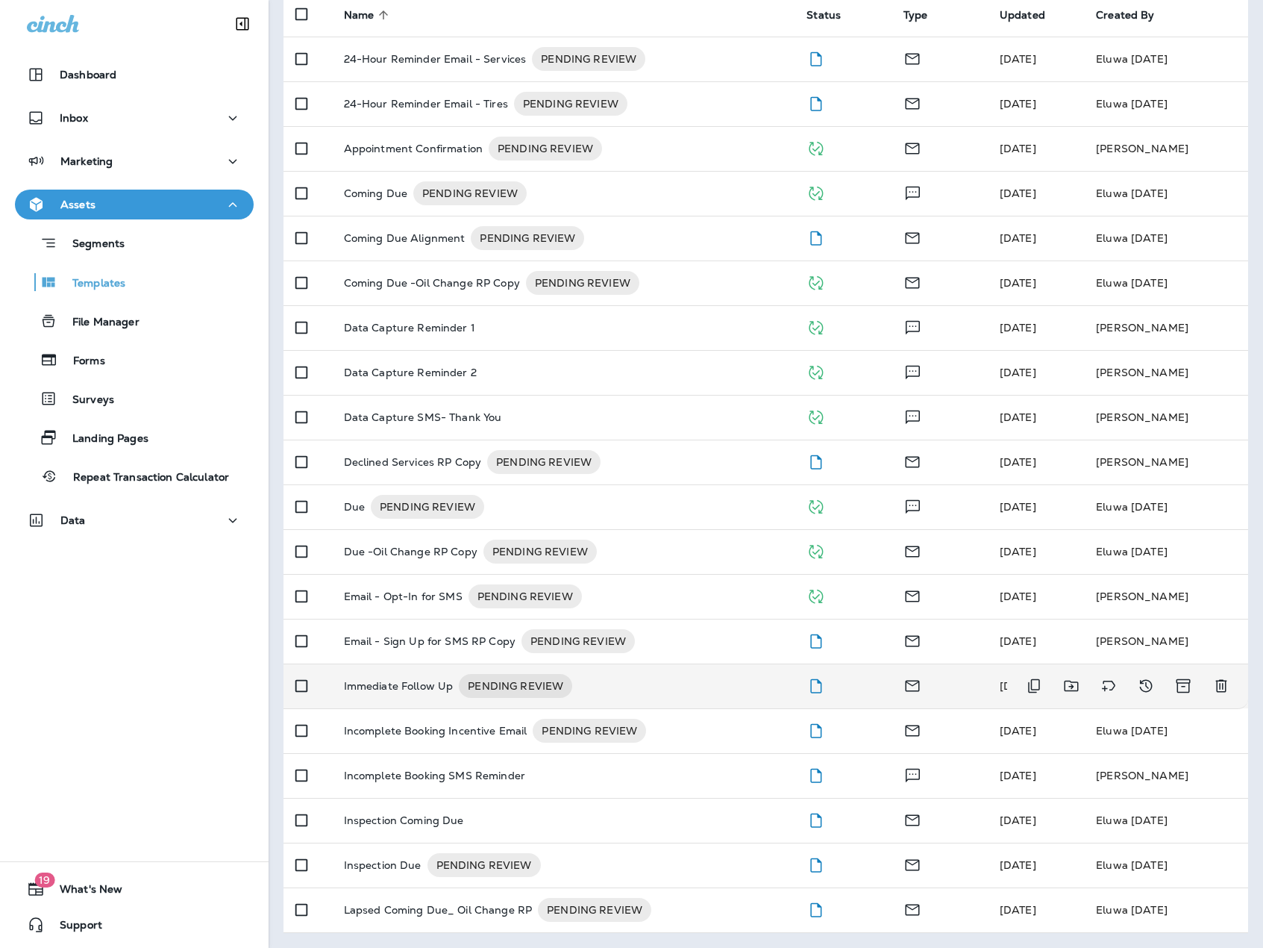
click at [425, 692] on p "Immediate Follow Up" at bounding box center [399, 686] width 110 height 24
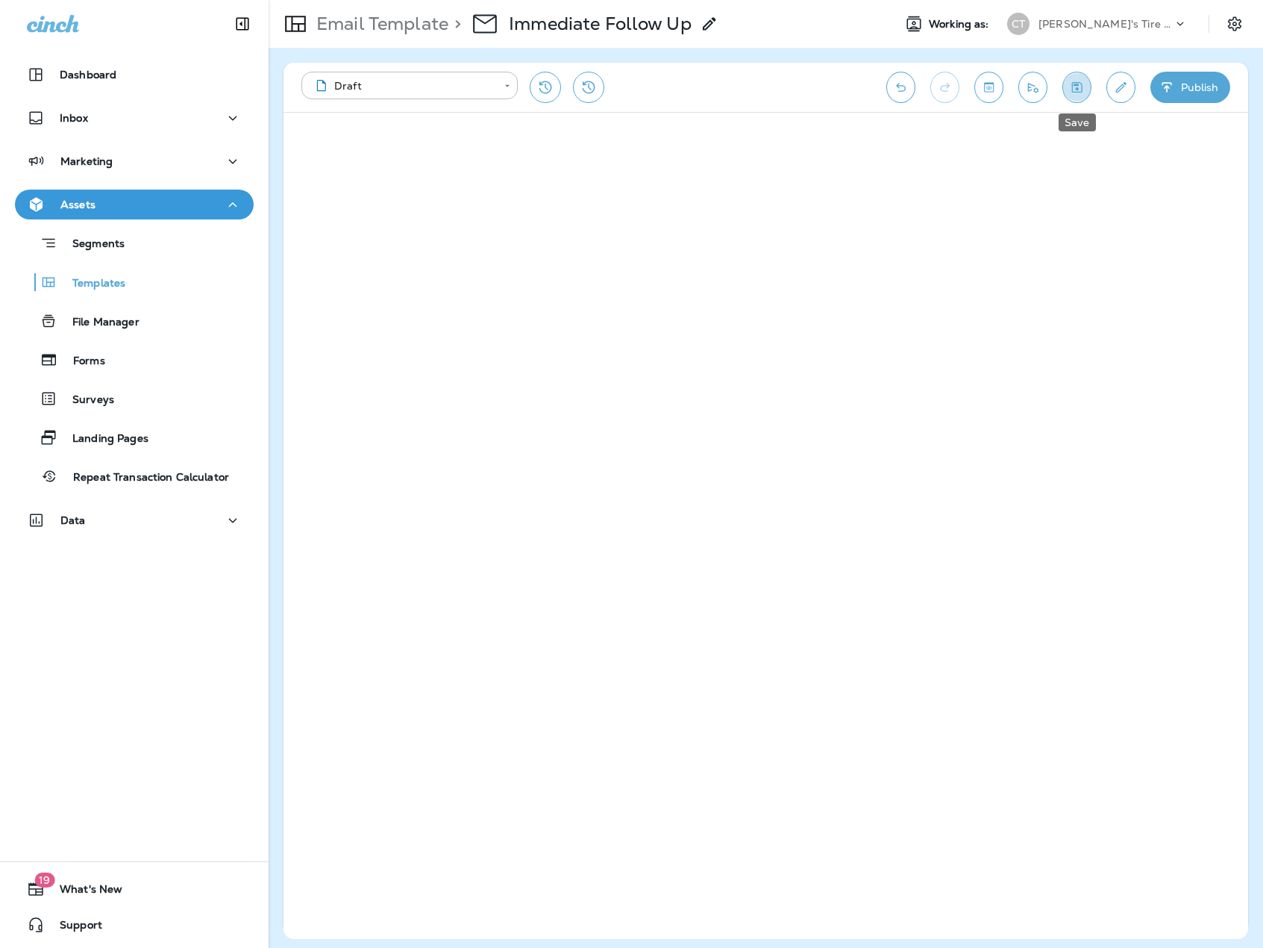
click at [1069, 90] on icon "Save" at bounding box center [1077, 87] width 16 height 15
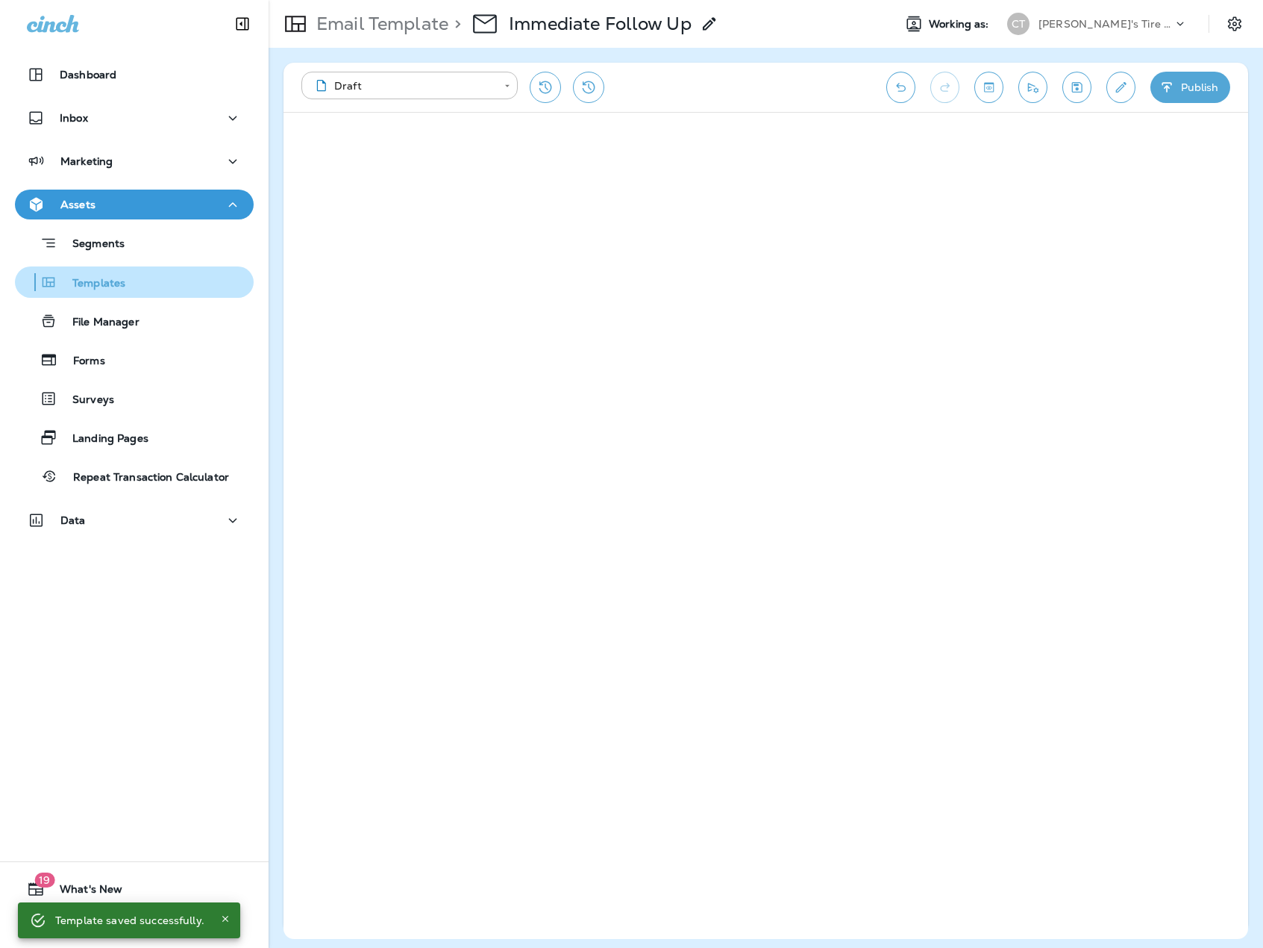
click at [125, 287] on p "Templates" at bounding box center [91, 284] width 68 height 14
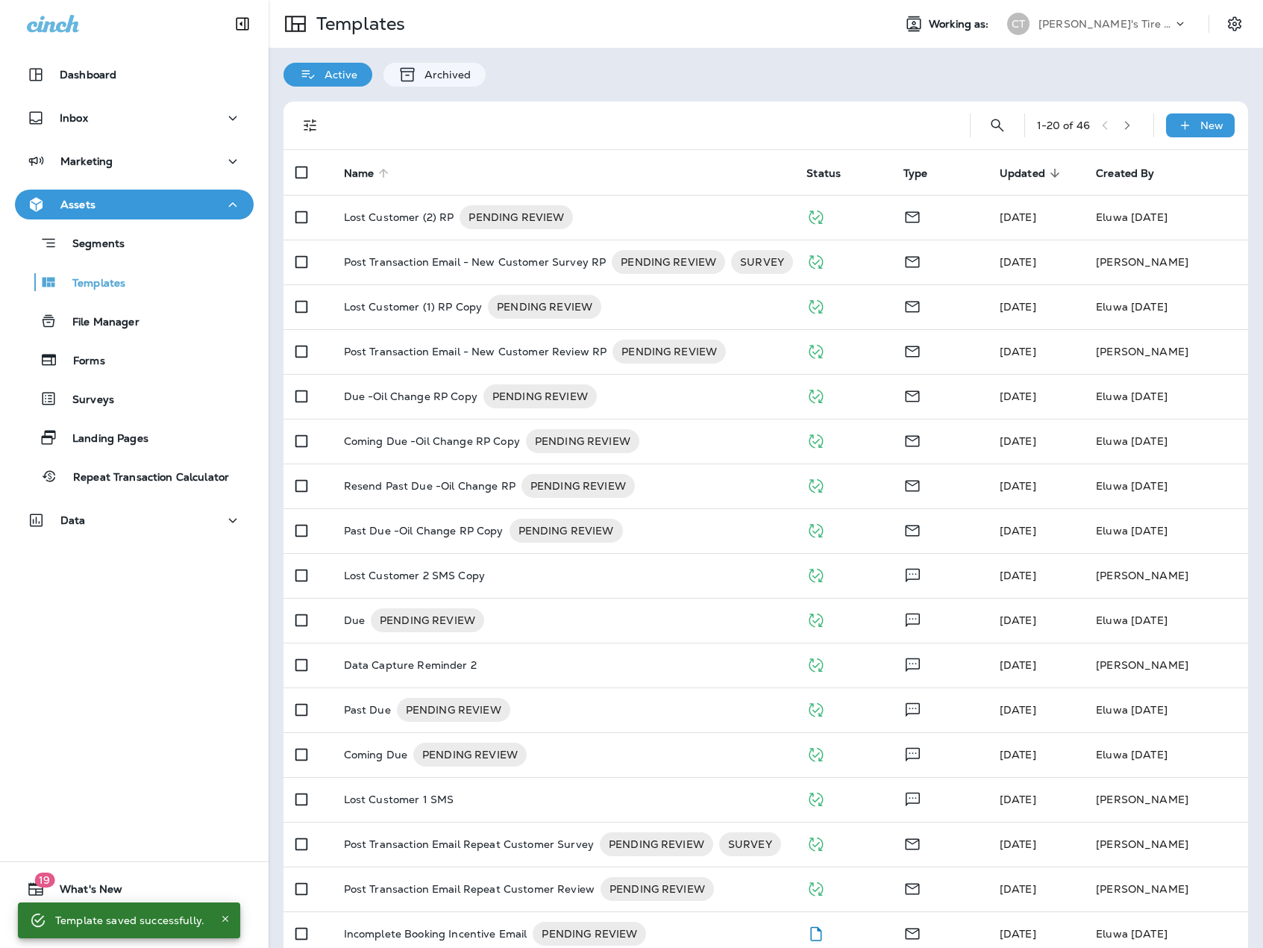
click at [373, 178] on span "Name" at bounding box center [369, 172] width 50 height 13
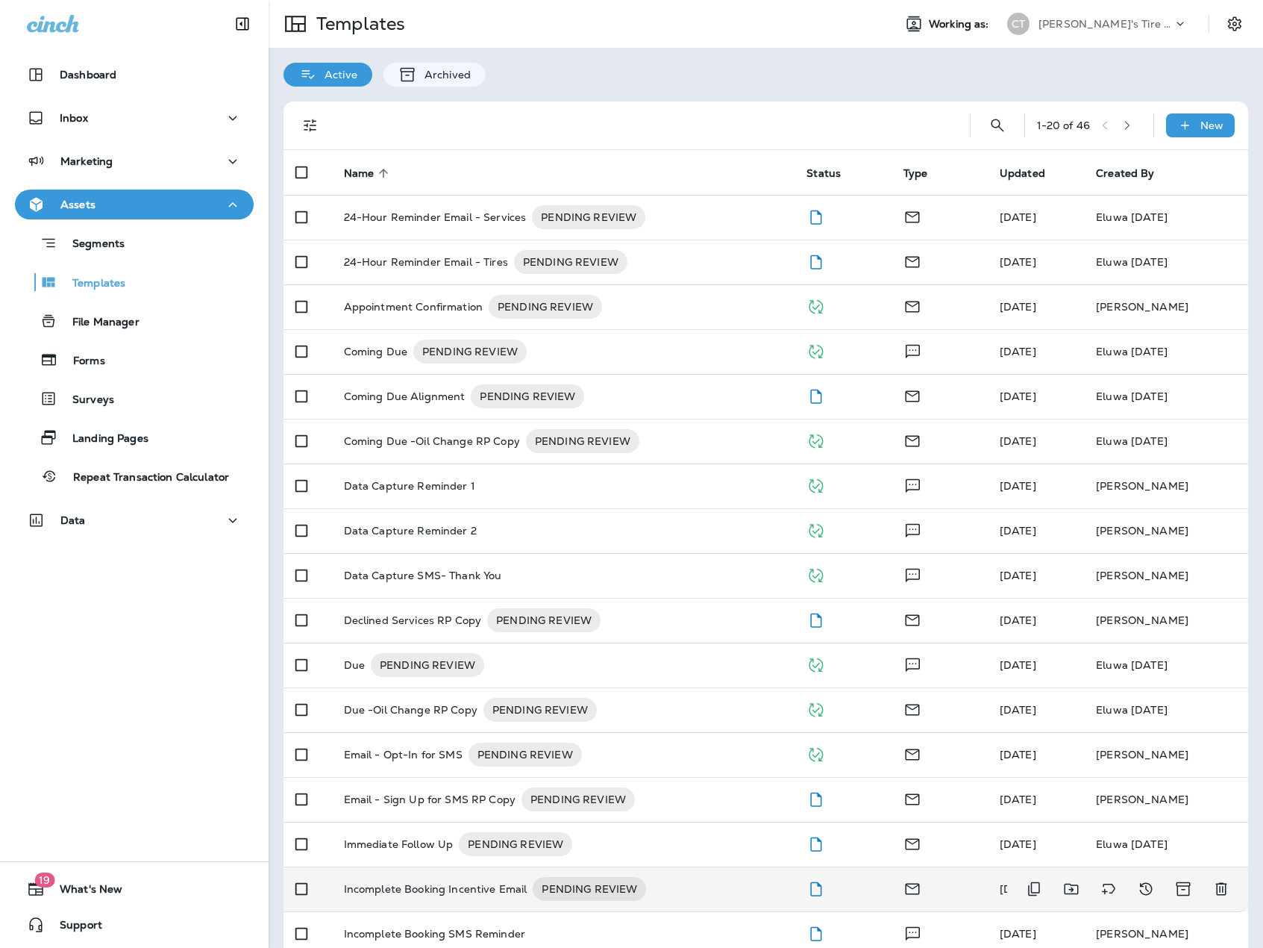
click at [469, 884] on p "Incomplete Booking Incentive Email" at bounding box center [436, 889] width 184 height 24
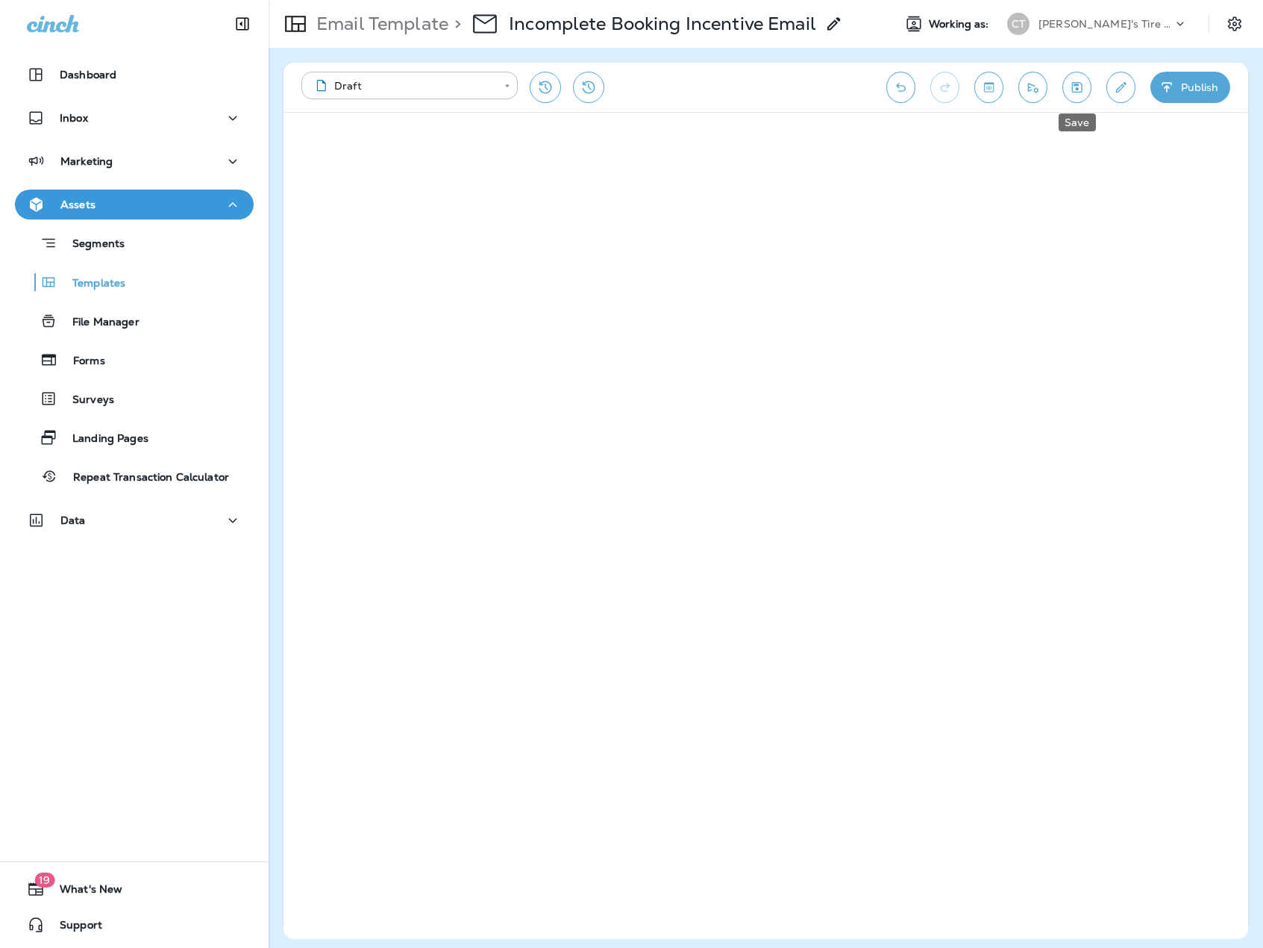
click at [1079, 84] on icon "Save" at bounding box center [1077, 87] width 16 height 15
